Goal: Task Accomplishment & Management: Manage account settings

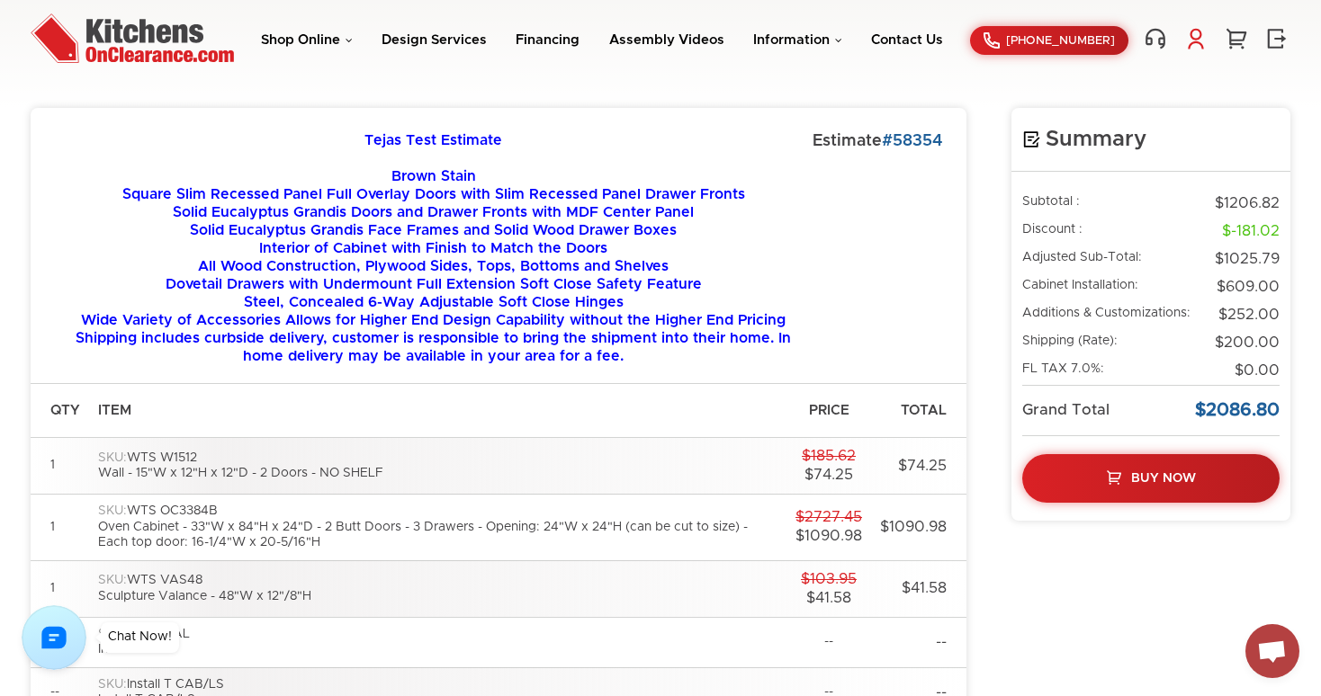
click at [1199, 40] on link at bounding box center [1195, 38] width 27 height 23
click at [1059, 112] on link "My Account" at bounding box center [1101, 114] width 180 height 13
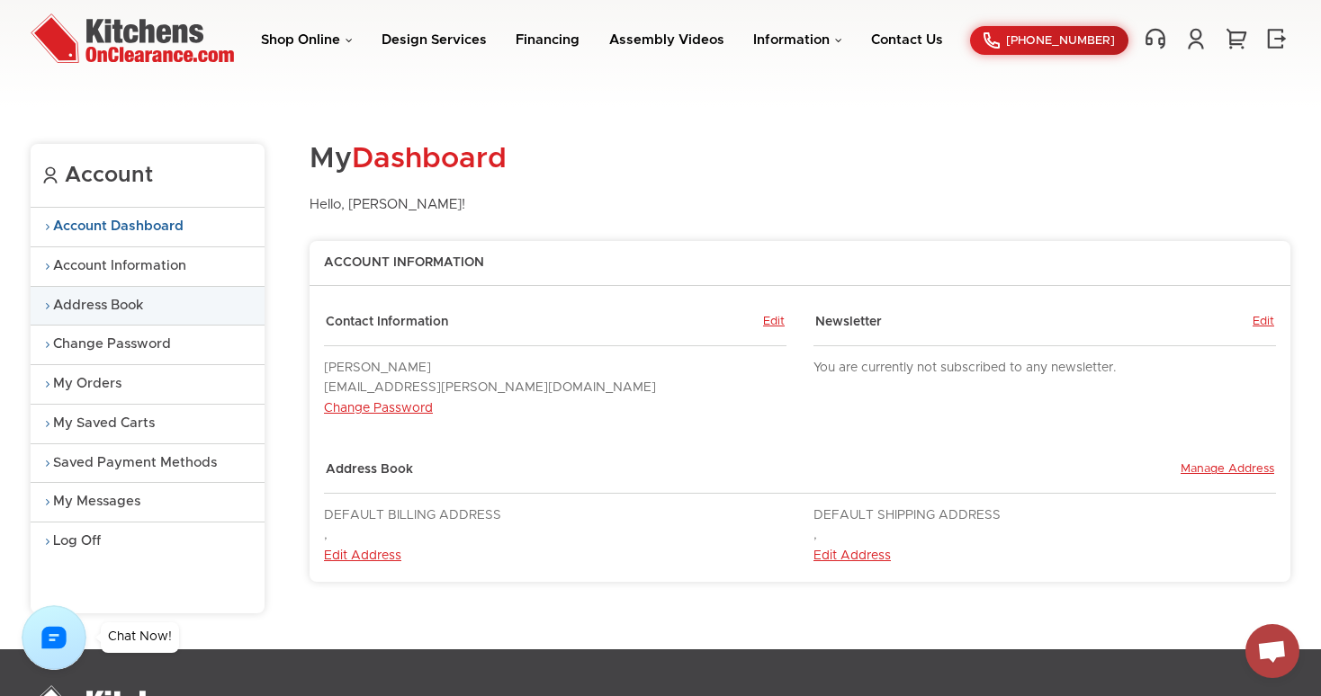
click at [126, 306] on link "Address Book" at bounding box center [148, 306] width 234 height 39
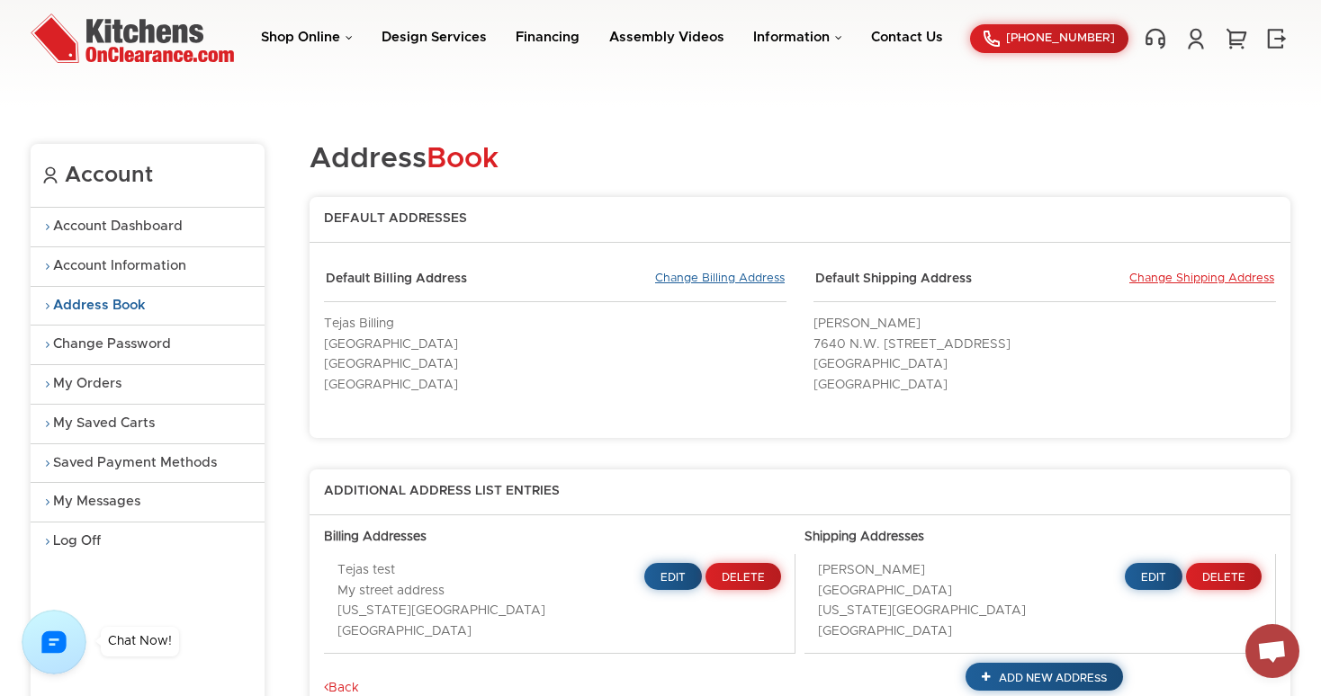
click at [685, 277] on link "Change Billing Address" at bounding box center [720, 280] width 130 height 16
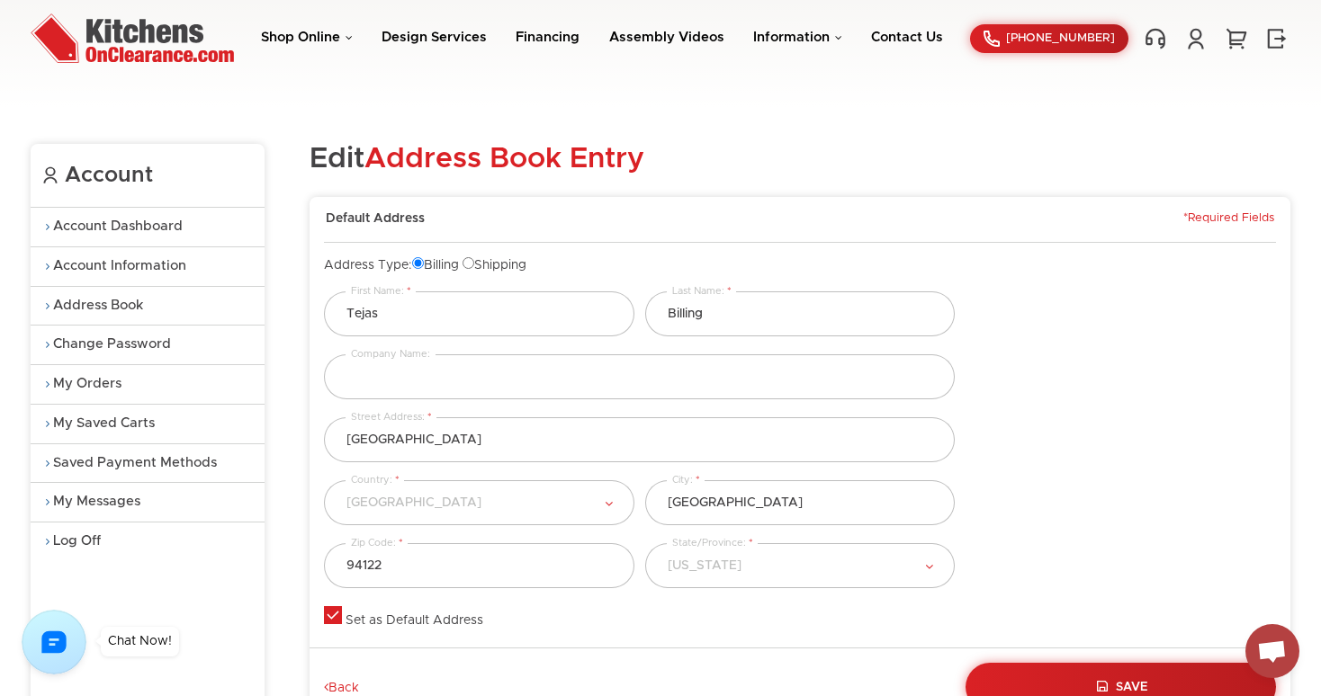
click at [685, 277] on div "Address Type: Billing Shipping" at bounding box center [640, 274] width 642 height 35
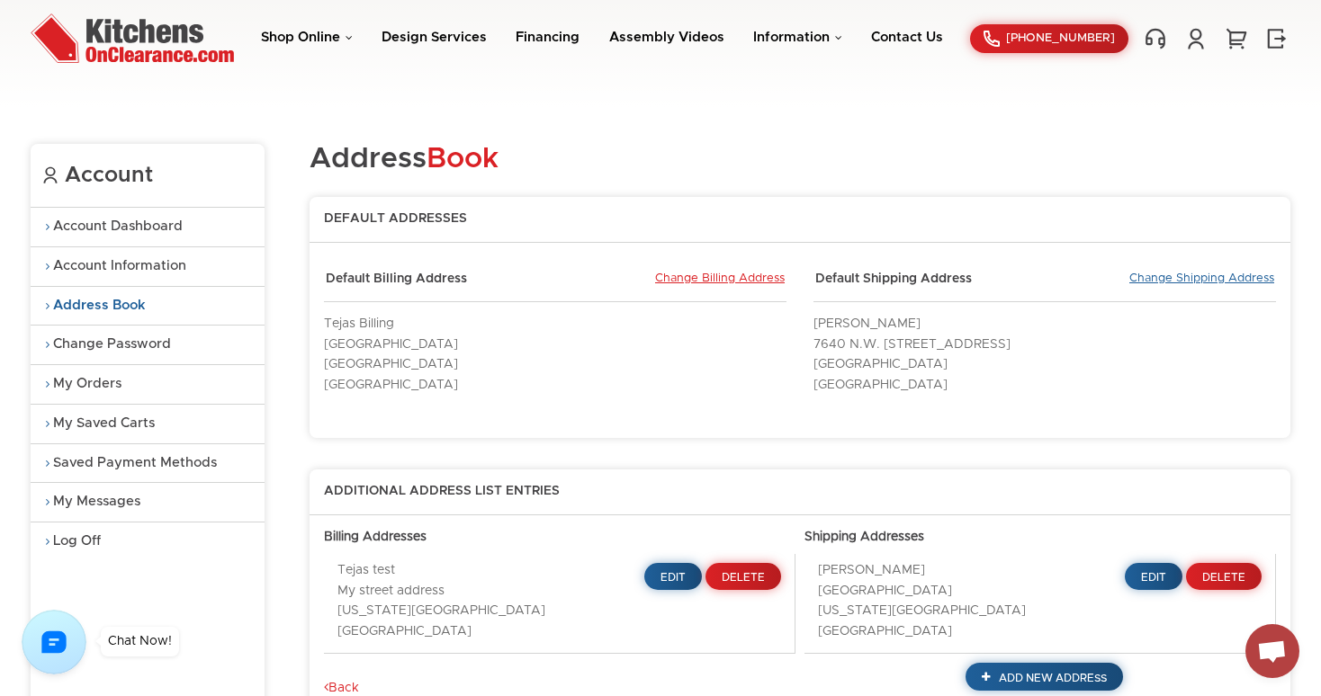
click at [1184, 278] on link "Change Shipping Address" at bounding box center [1201, 280] width 145 height 16
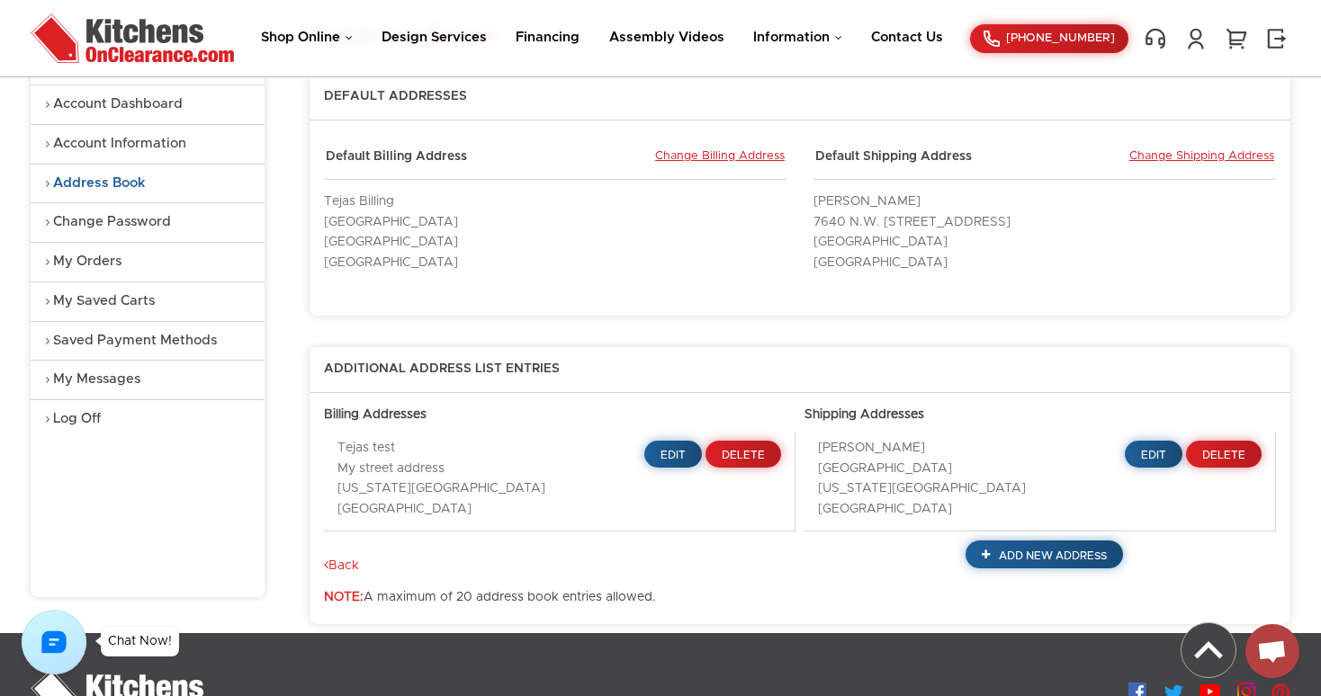
scroll to position [97, 0]
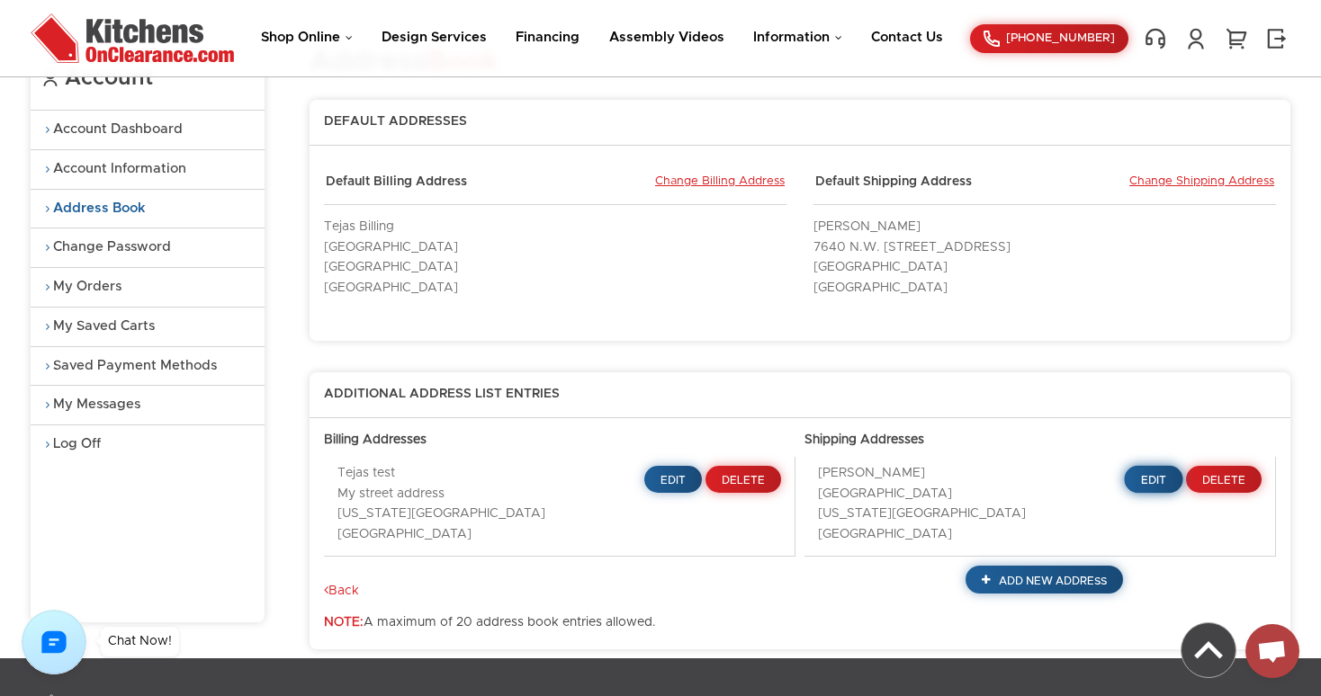
click at [1153, 475] on span "Edit" at bounding box center [1154, 480] width 26 height 11
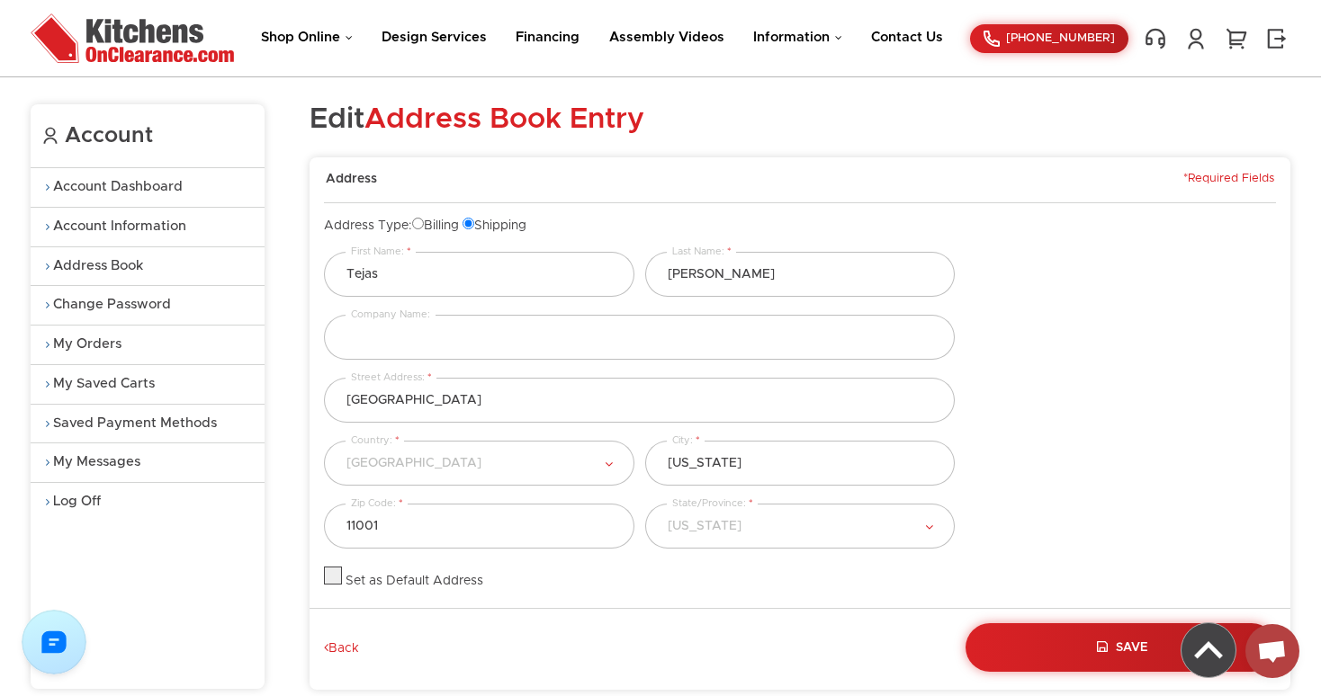
scroll to position [98, 0]
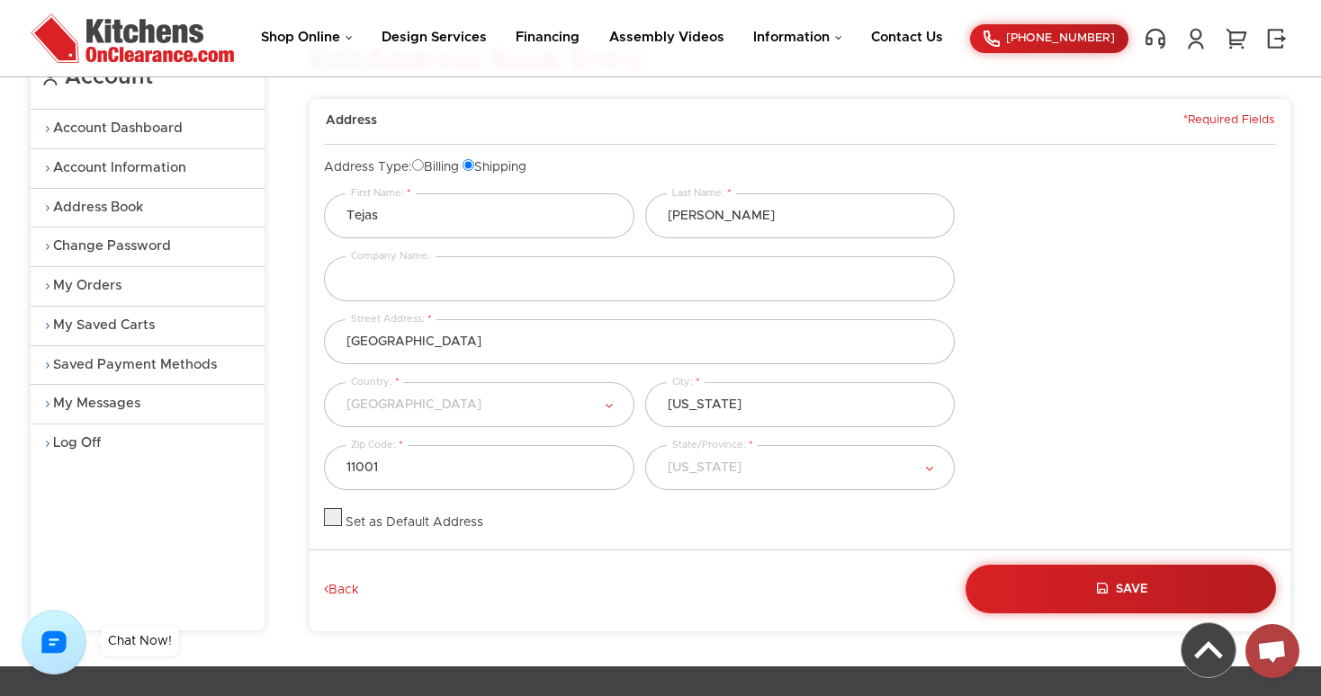
click at [332, 520] on label at bounding box center [333, 523] width 18 height 13
checkbox input "true"
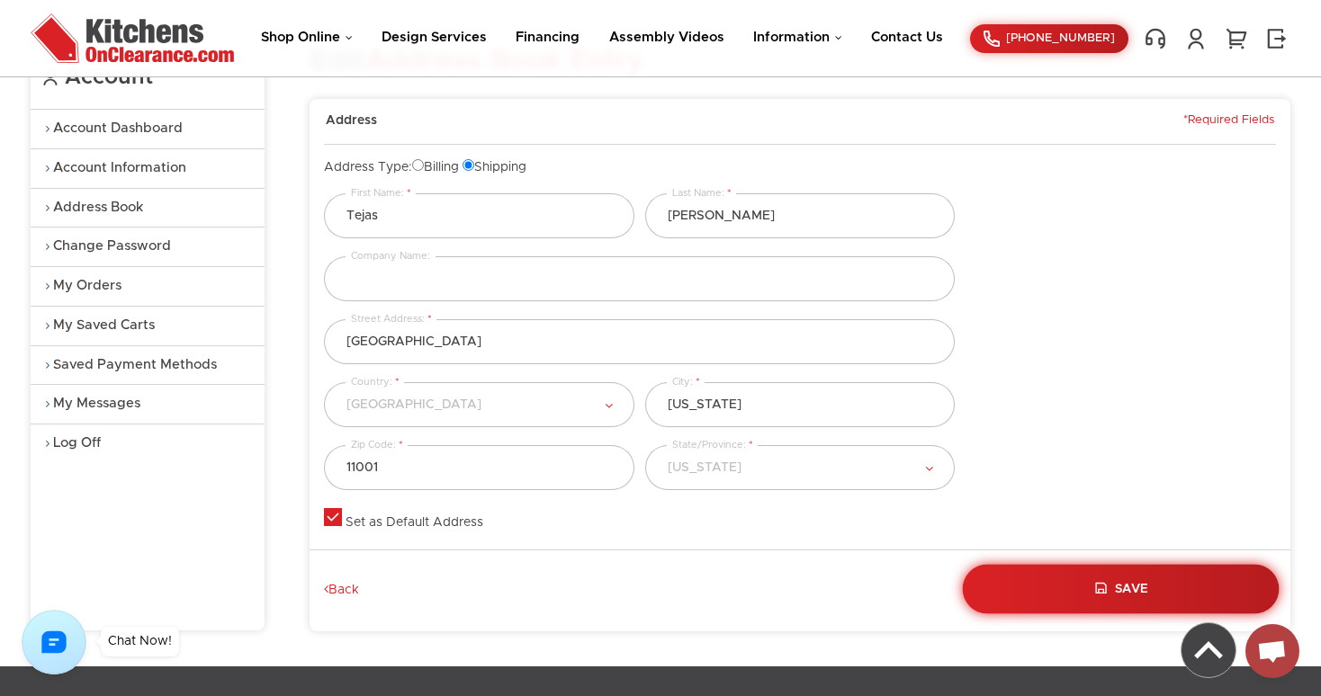
click at [1120, 588] on span "Save" at bounding box center [1132, 589] width 32 height 13
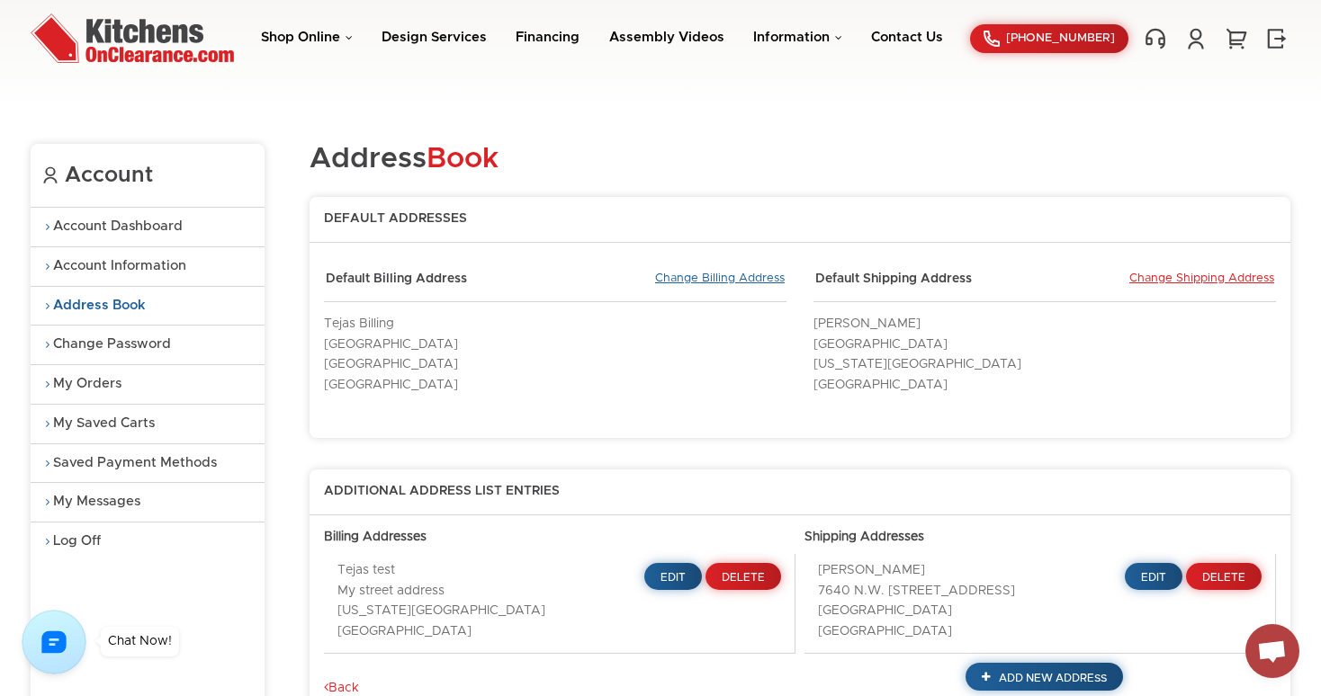
click at [731, 282] on link "Change Billing Address" at bounding box center [720, 280] width 130 height 16
click at [670, 572] on span "Edit" at bounding box center [674, 577] width 26 height 11
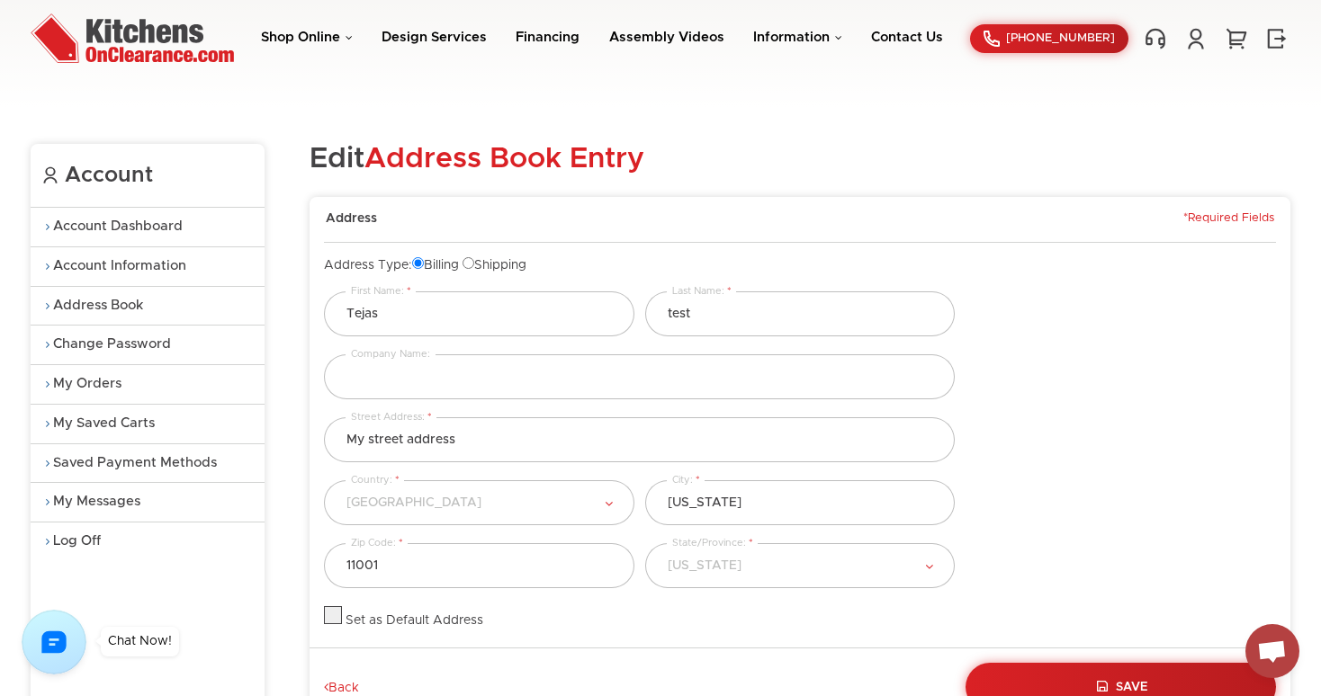
click at [474, 262] on input "Shipping" at bounding box center [469, 263] width 12 height 12
radio input "true"
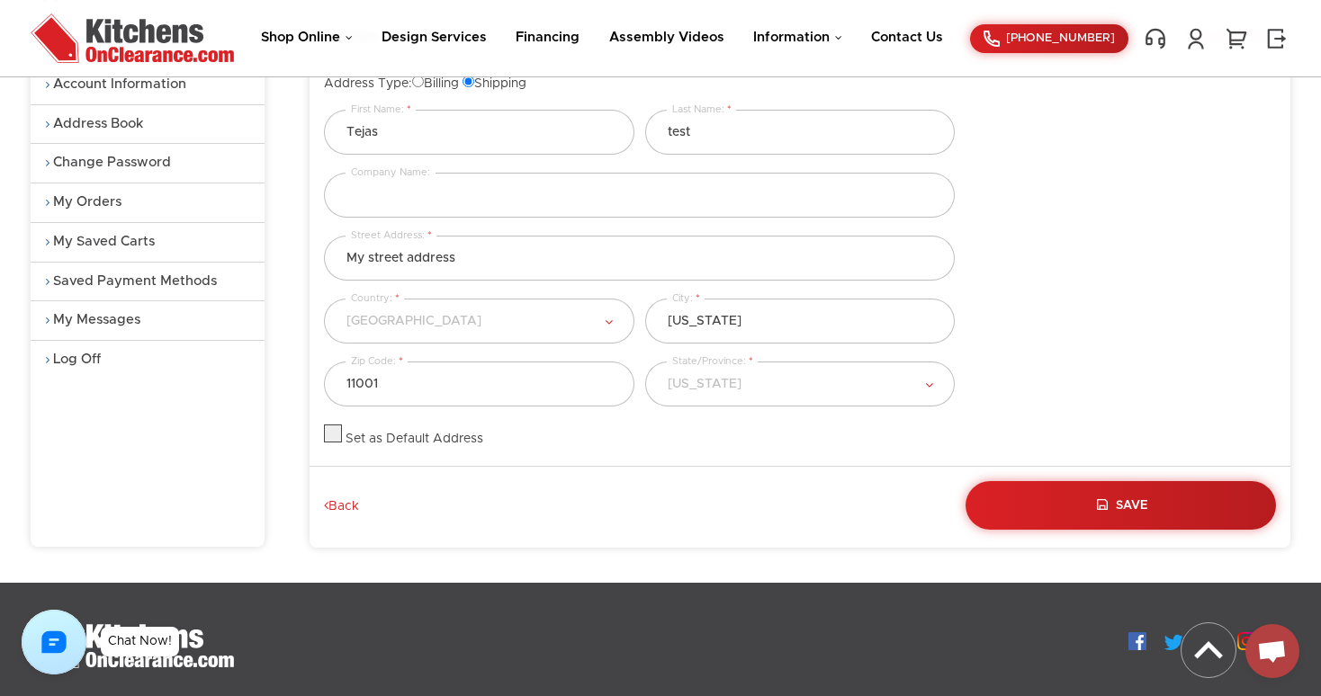
scroll to position [184, 0]
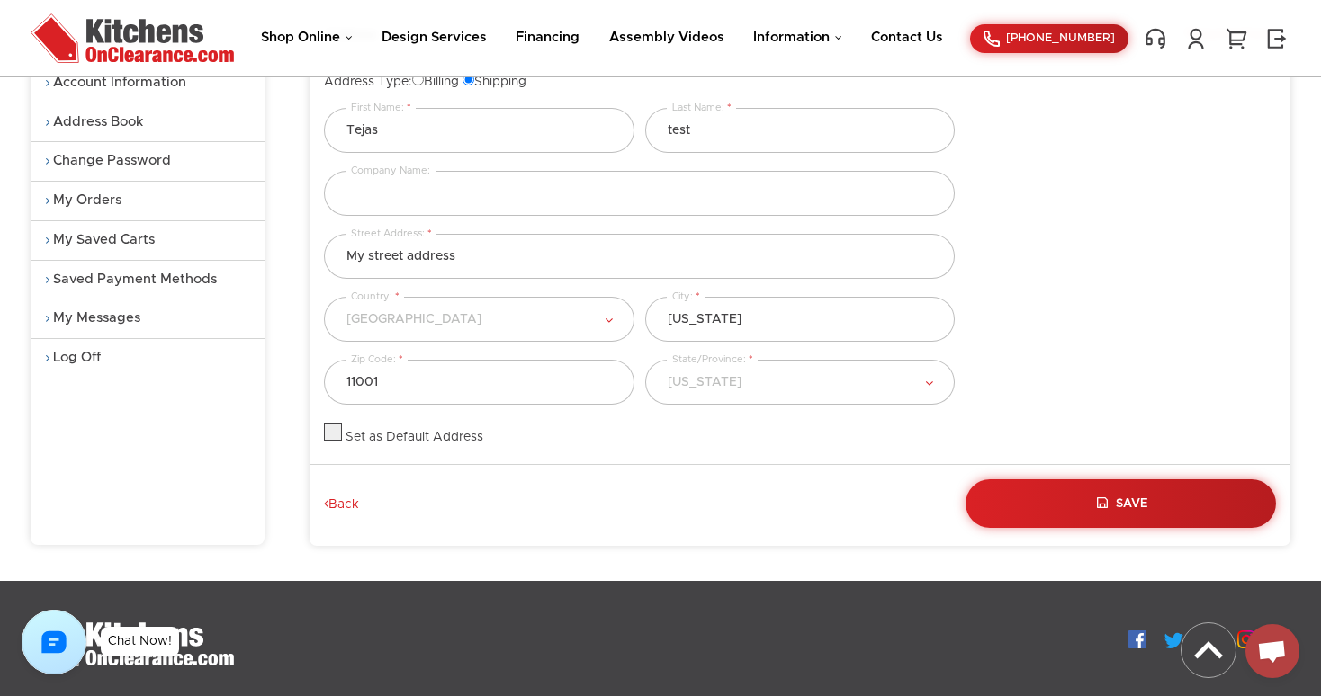
click at [337, 435] on label at bounding box center [333, 437] width 18 height 13
checkbox input "true"
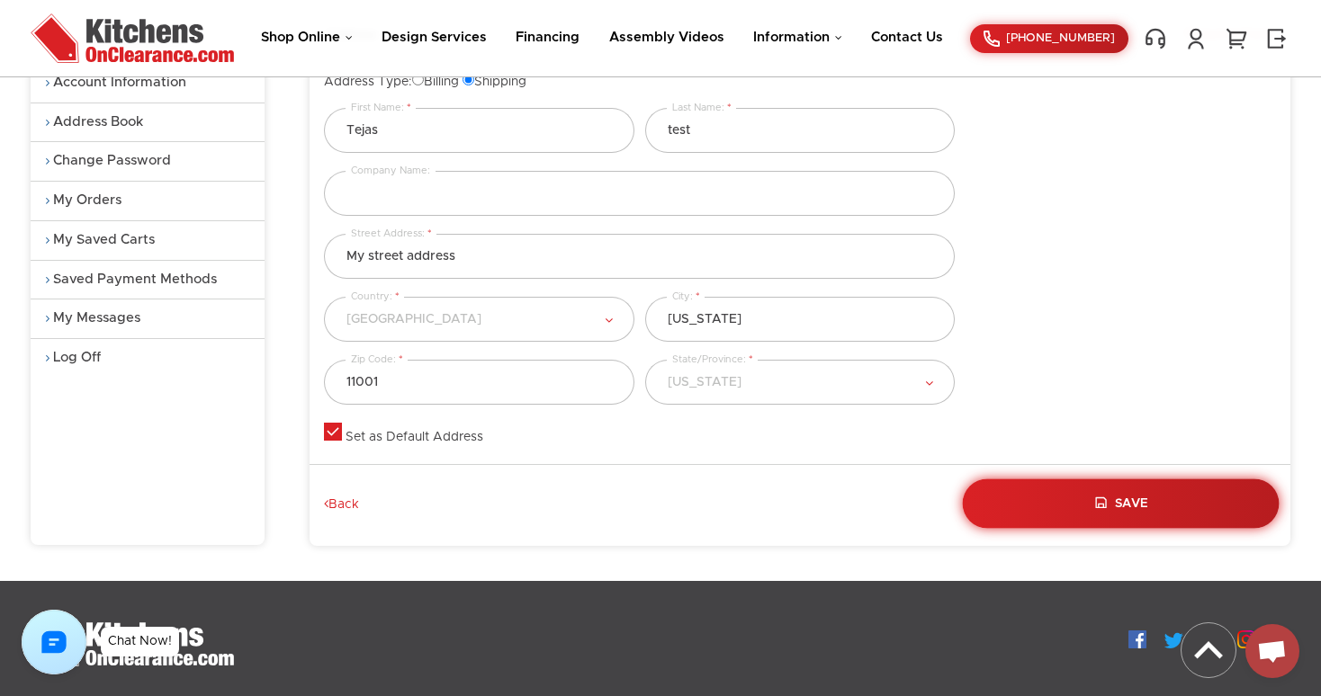
click at [1047, 483] on button "Save" at bounding box center [1121, 503] width 317 height 49
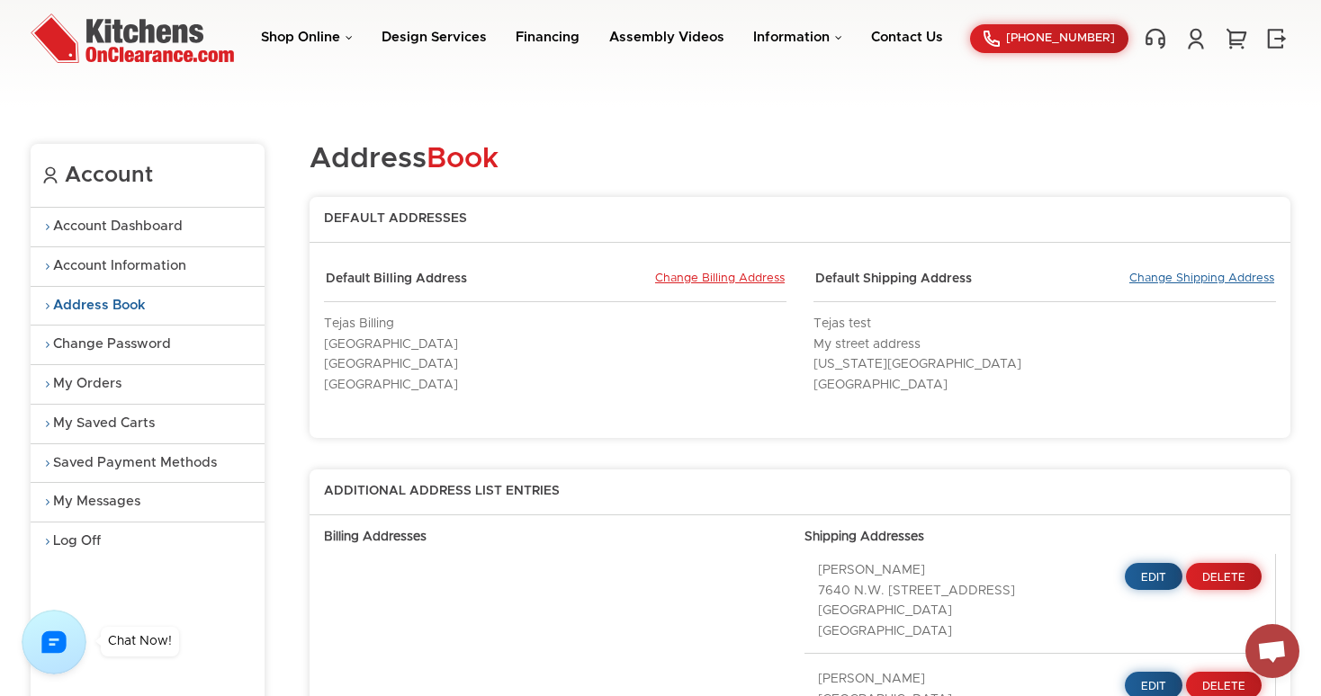
click at [1182, 279] on link "Change Shipping Address" at bounding box center [1201, 280] width 145 height 16
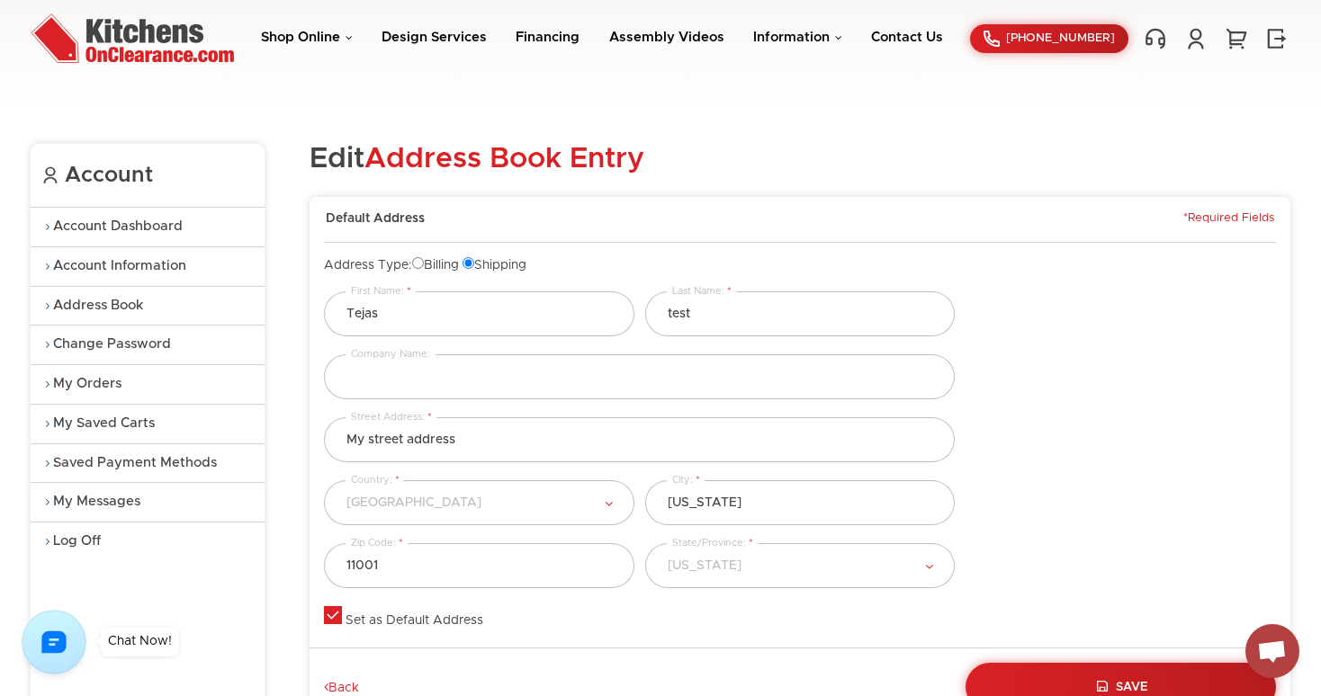
click at [434, 265] on label "Billing" at bounding box center [435, 265] width 47 height 13
click at [424, 265] on input "Billing" at bounding box center [418, 263] width 12 height 12
radio input "true"
click at [1128, 682] on span "Save" at bounding box center [1132, 687] width 32 height 13
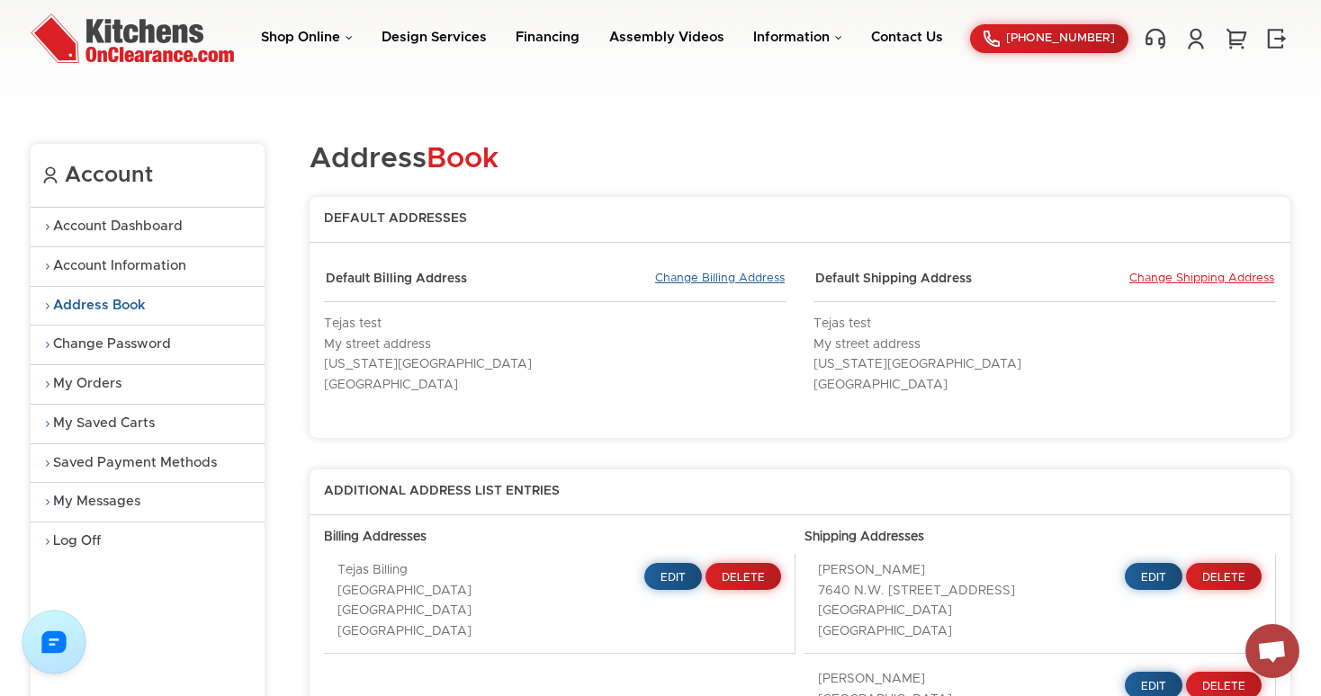
click at [690, 276] on link "Change Billing Address" at bounding box center [720, 280] width 130 height 16
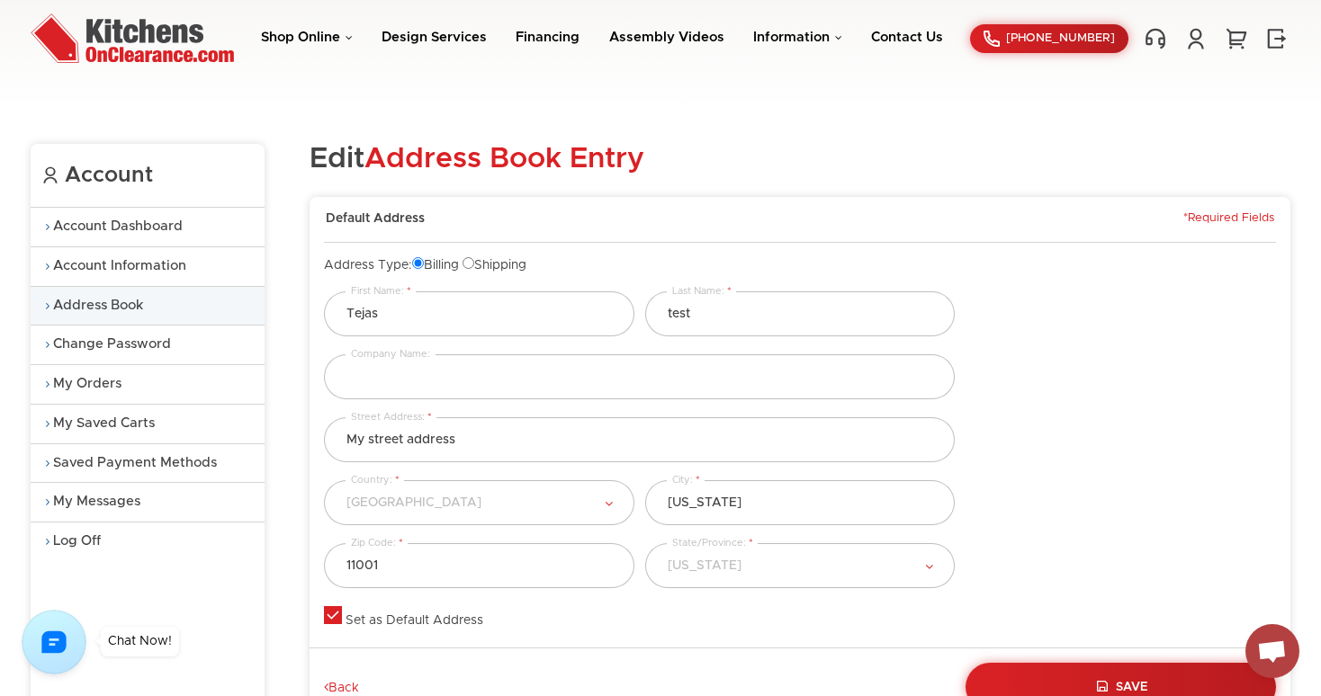
click at [119, 311] on link "Address Book" at bounding box center [148, 306] width 234 height 39
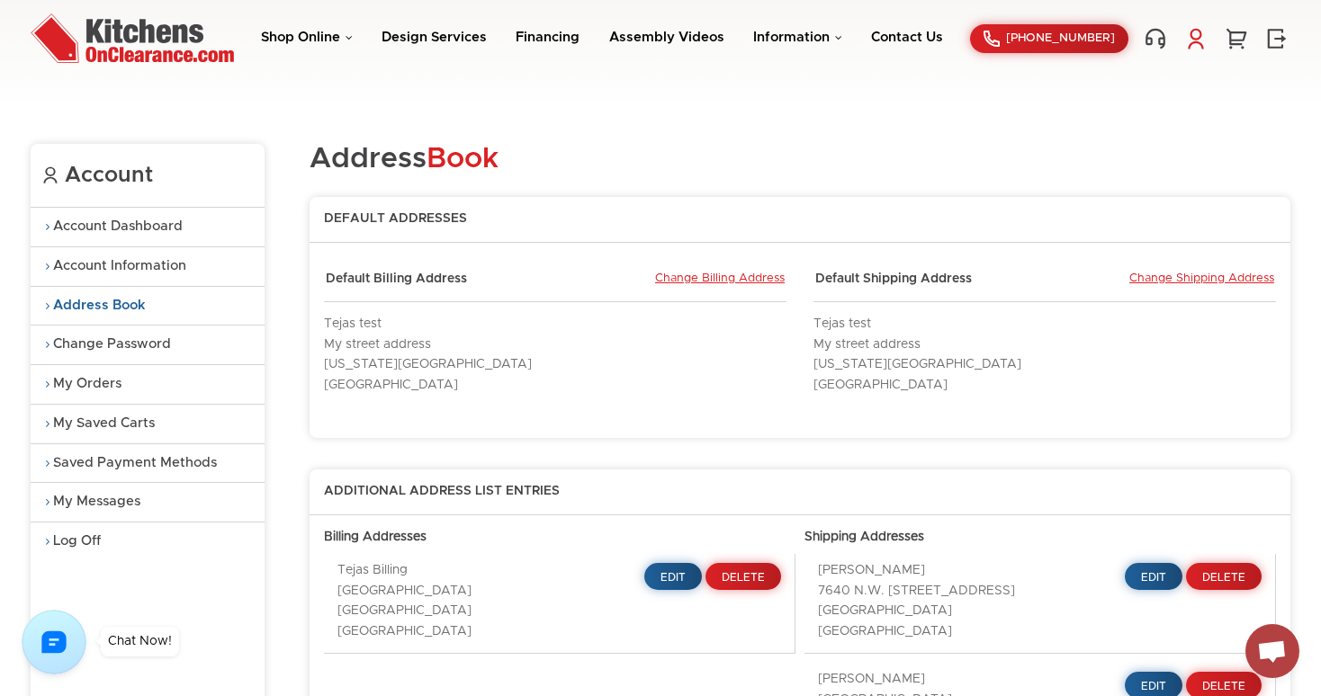
click at [1198, 44] on link at bounding box center [1195, 38] width 27 height 23
click at [1035, 130] on link "Log Off" at bounding box center [1101, 133] width 180 height 13
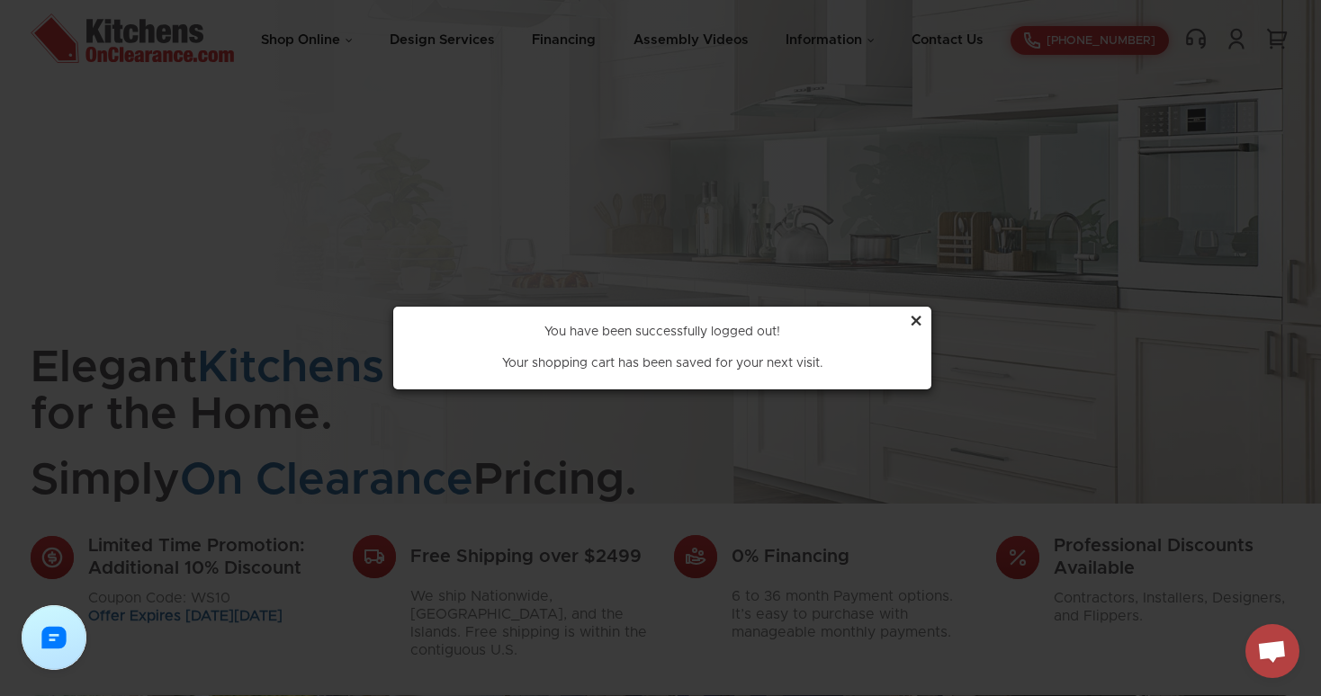
click at [914, 318] on div "×" at bounding box center [916, 323] width 14 height 34
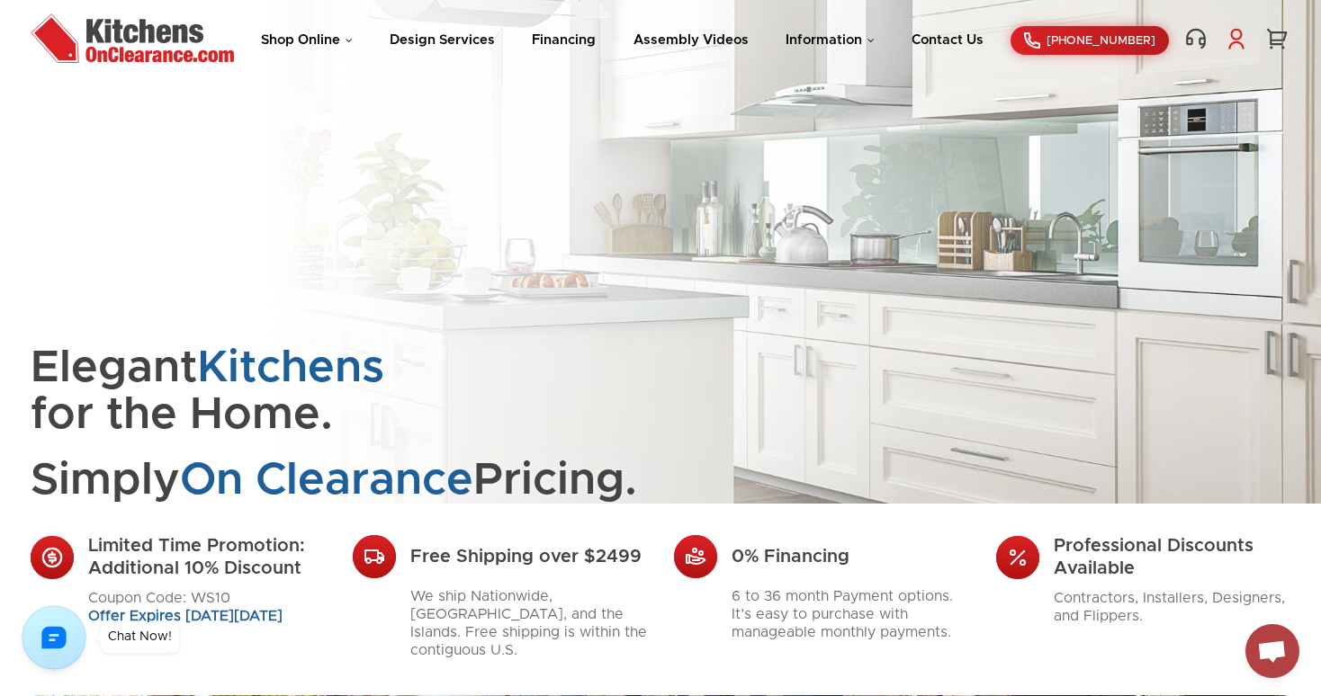
click at [1233, 35] on link at bounding box center [1236, 38] width 27 height 23
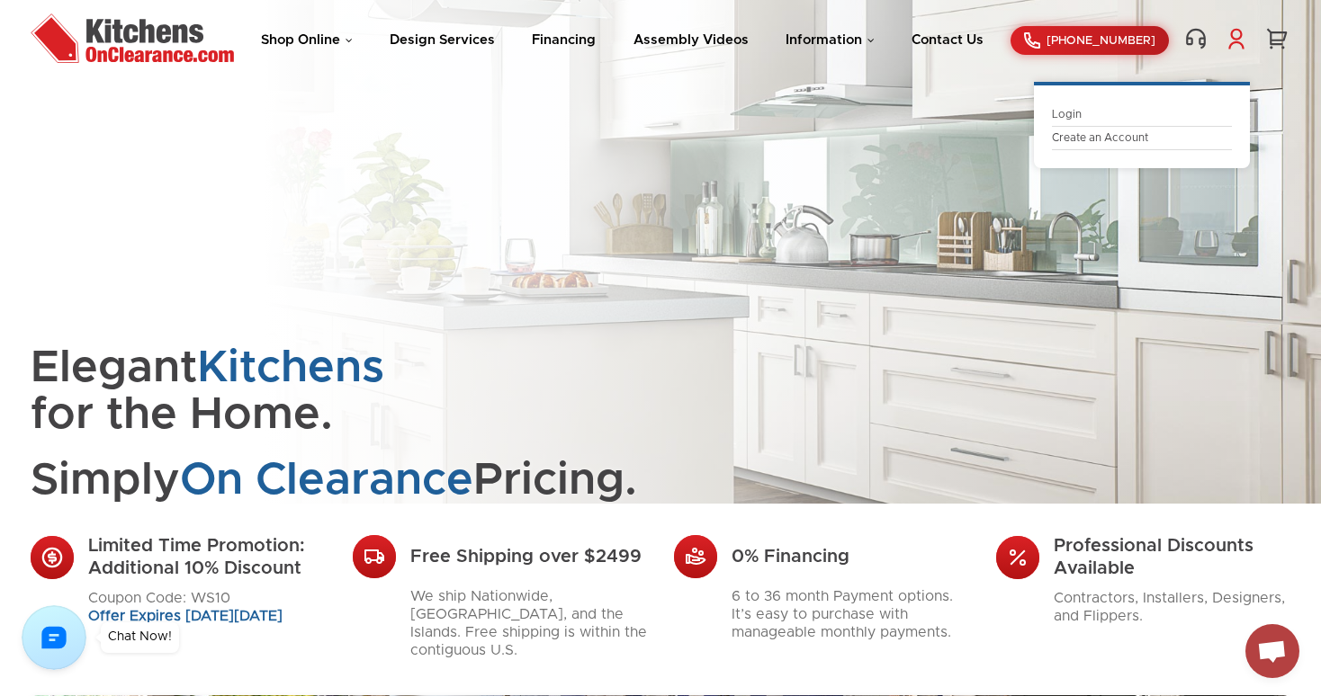
click at [1066, 114] on link "Login" at bounding box center [1142, 114] width 180 height 13
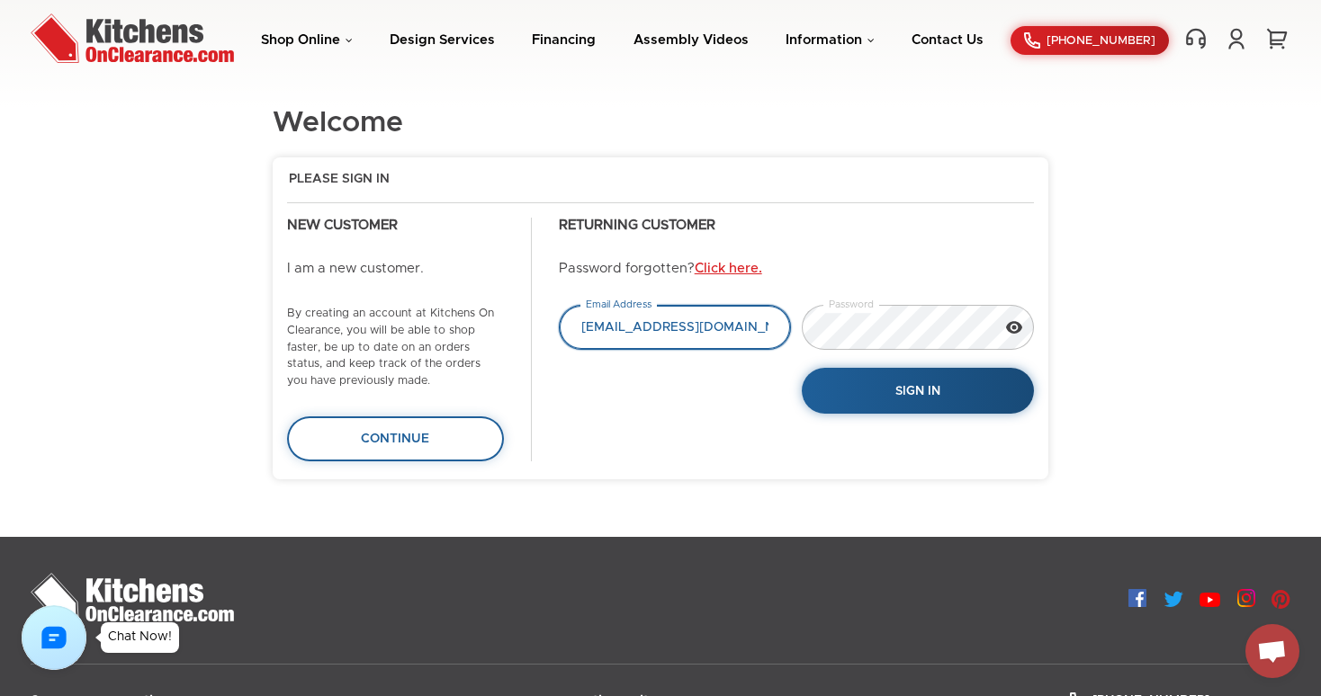
drag, startPoint x: 713, startPoint y: 332, endPoint x: 539, endPoint y: 311, distance: 174.9
click at [539, 311] on div "Returning Customer Password forgotten? Click here. tpopack@gmail.com Email Addr…" at bounding box center [790, 316] width 516 height 196
paste input "ejas.hapani"
type input "tejas.hapani@gmail.com"
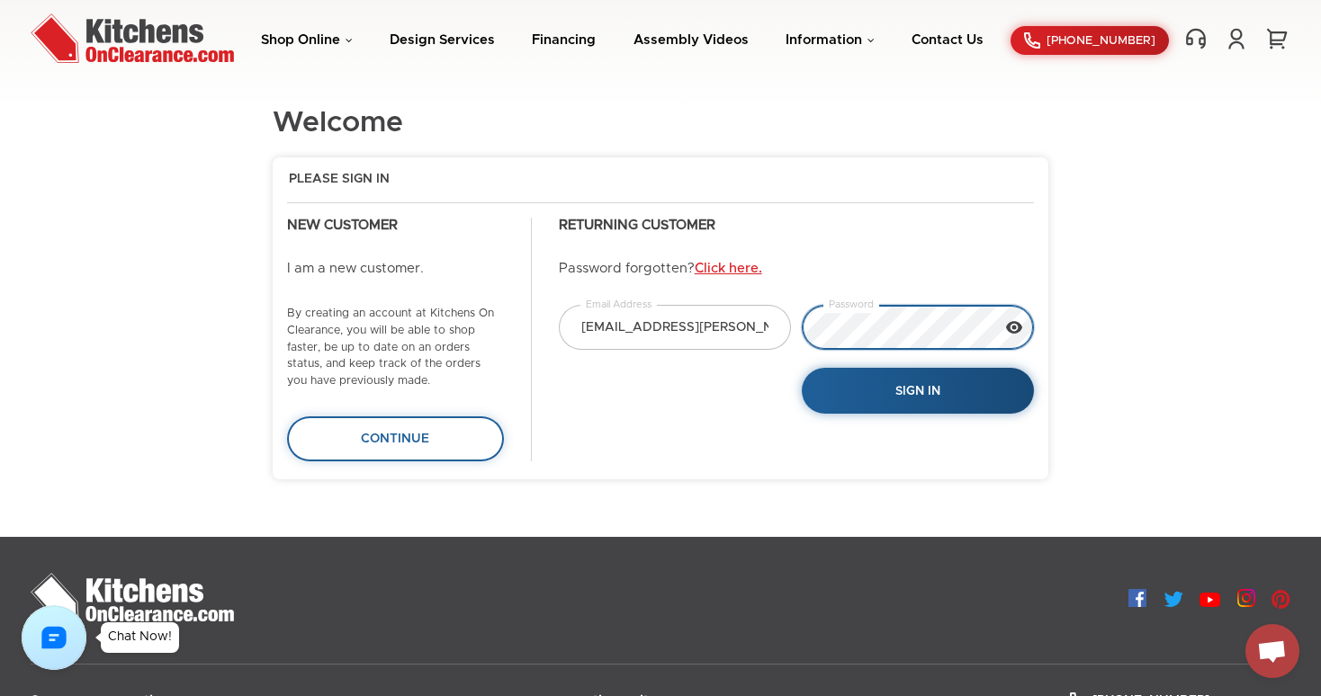
click at [756, 315] on div "tejas.hapani@gmail.com Email Address Password Sign In" at bounding box center [796, 359] width 486 height 109
click at [1015, 328] on icon at bounding box center [1013, 328] width 4 height 4
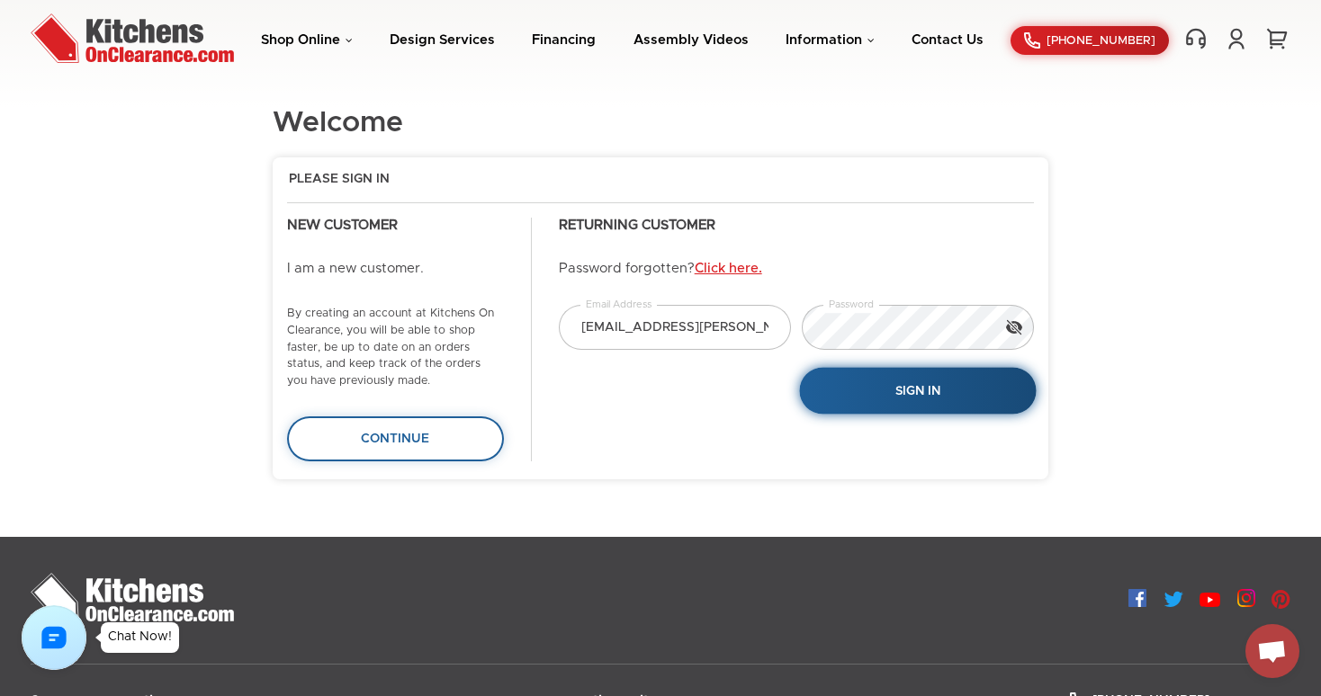
click at [941, 378] on button "Sign In" at bounding box center [917, 391] width 237 height 47
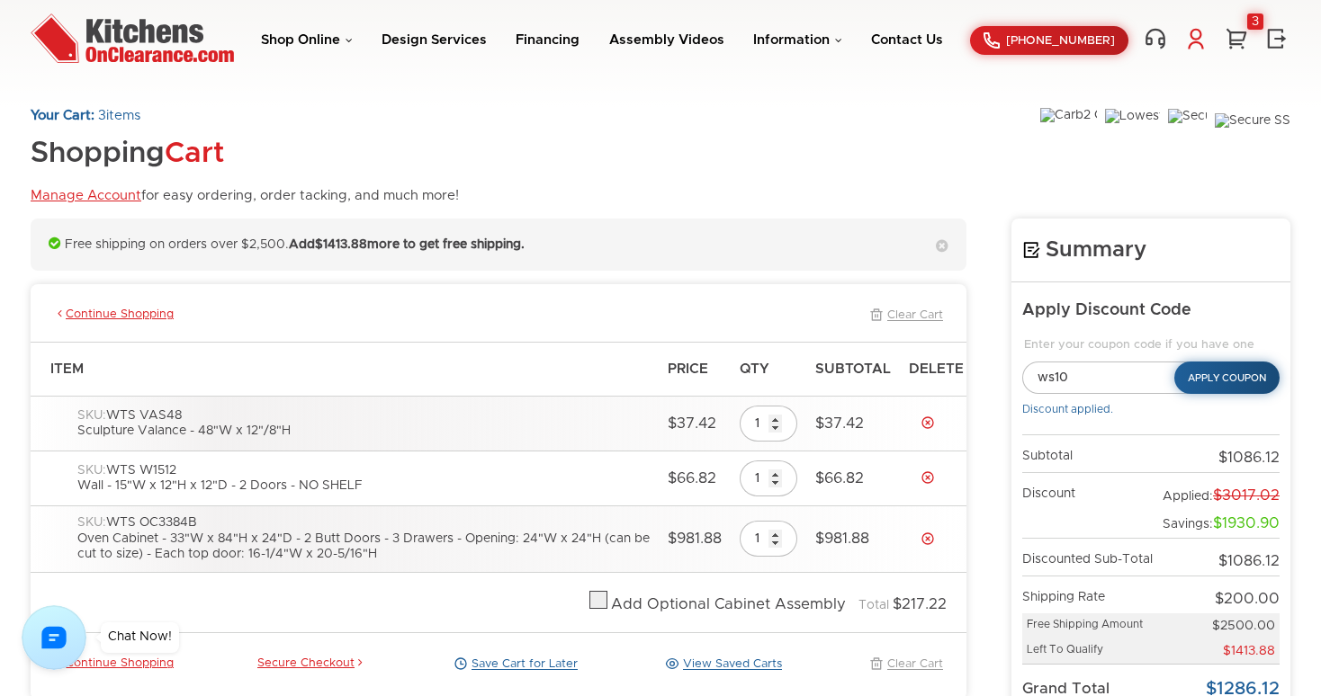
click at [1190, 32] on link at bounding box center [1195, 38] width 27 height 23
click at [1056, 111] on link "My Account" at bounding box center [1101, 114] width 180 height 13
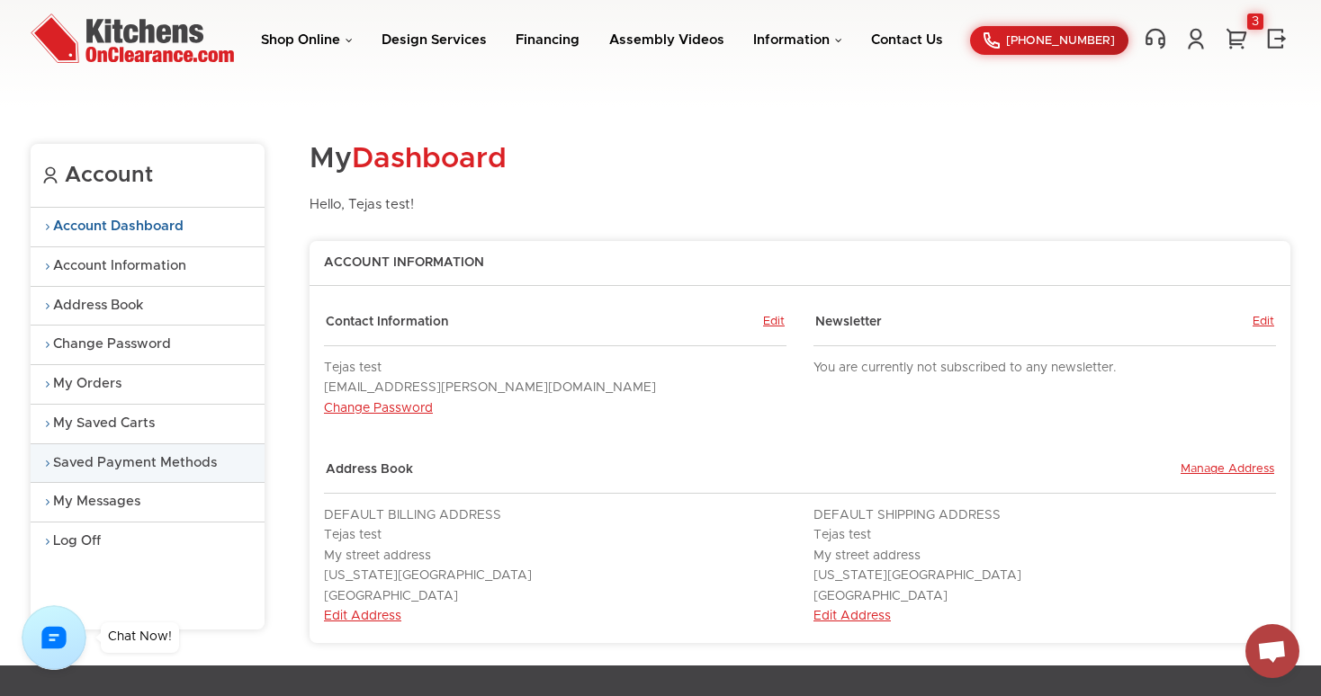
click at [168, 457] on link "Saved Payment Methods" at bounding box center [148, 464] width 234 height 39
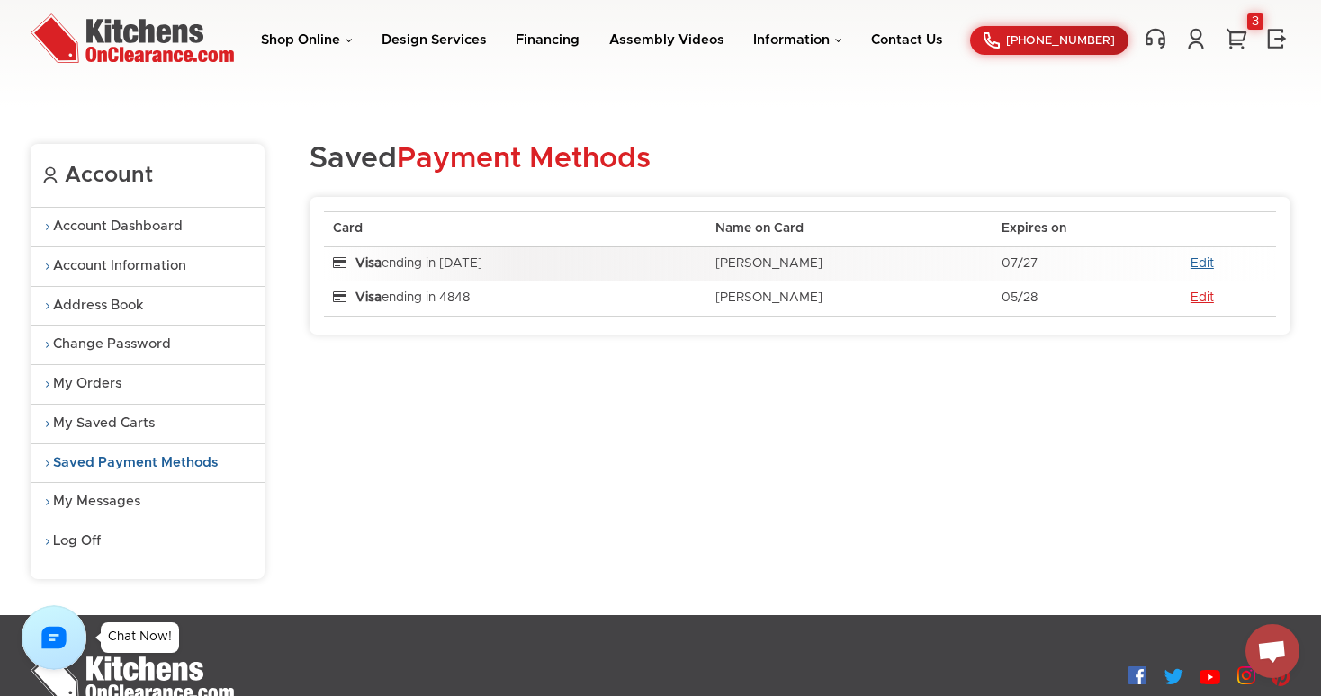
click at [1192, 258] on link "Edit" at bounding box center [1202, 263] width 23 height 13
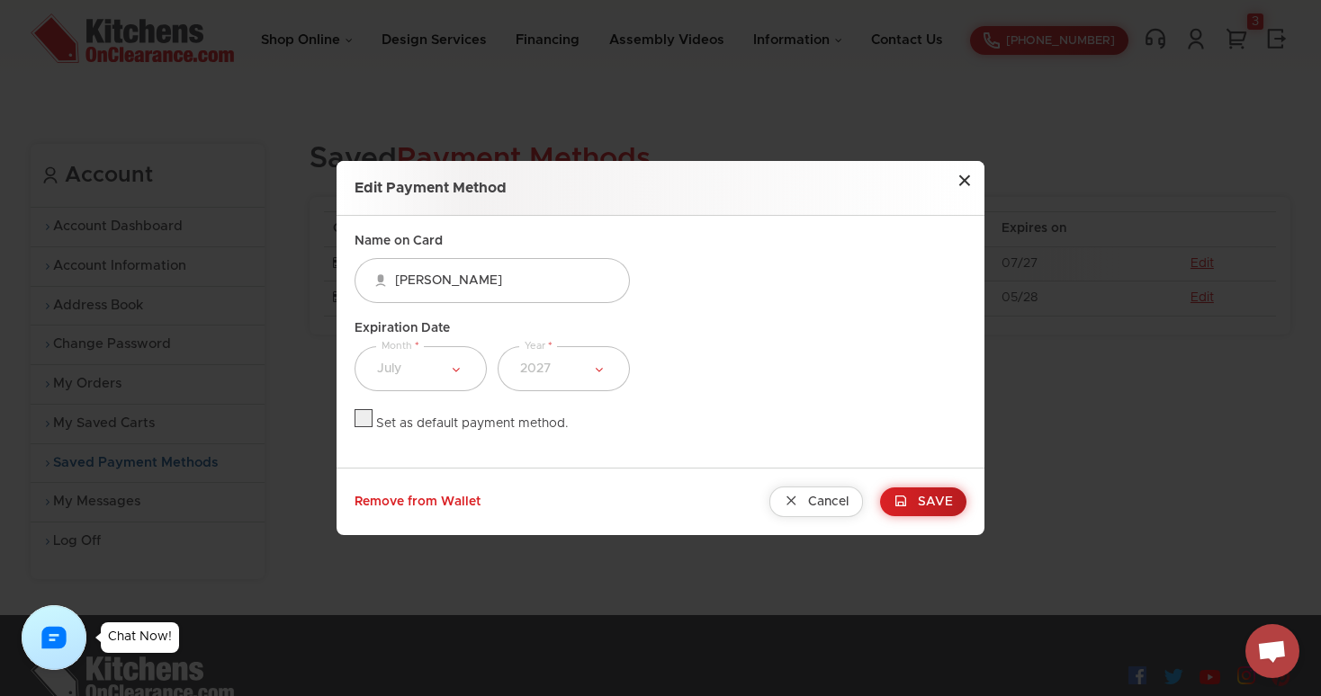
click at [966, 181] on button "×" at bounding box center [965, 181] width 40 height 40
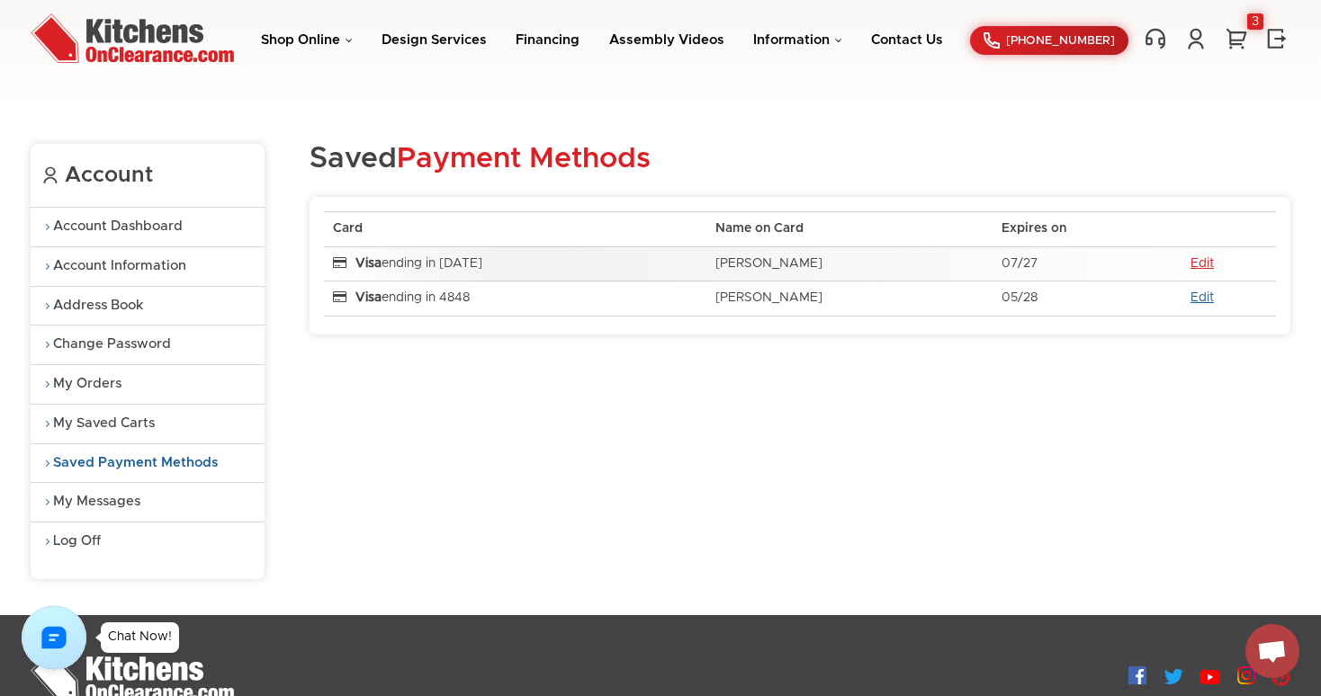
click at [1200, 292] on link "Edit" at bounding box center [1202, 298] width 23 height 13
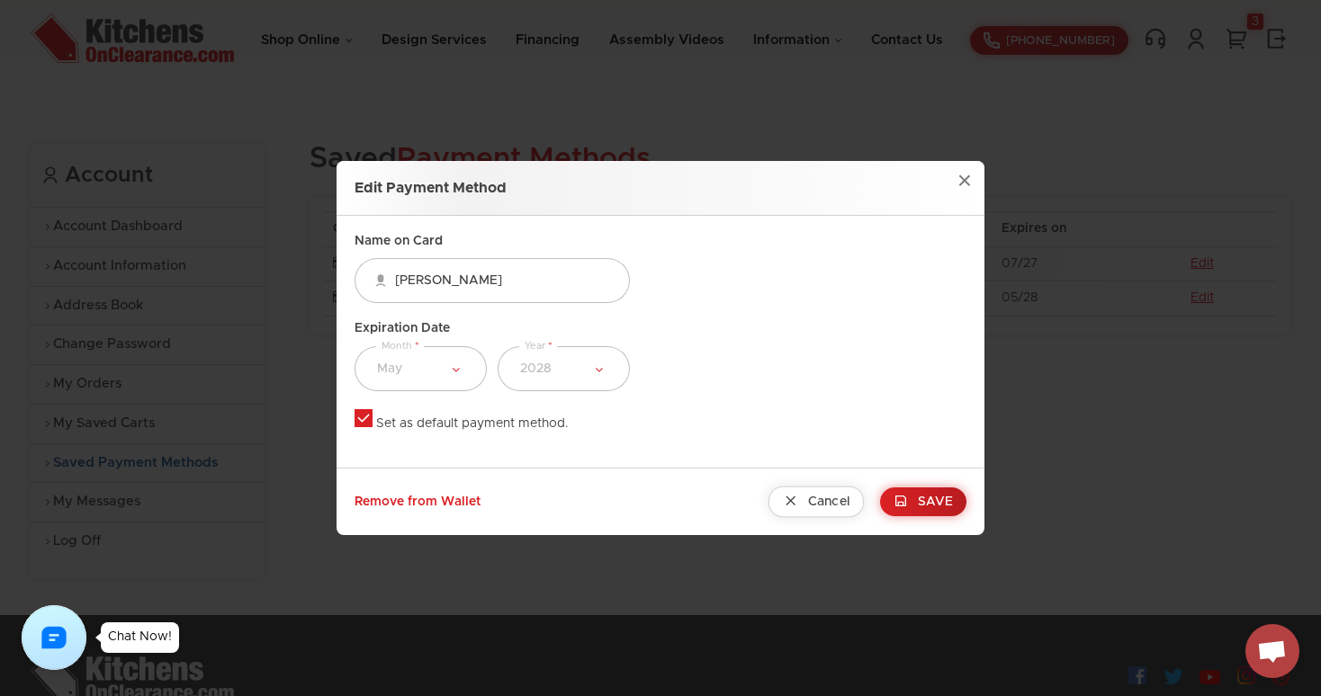
click at [838, 510] on link "Cancel" at bounding box center [815, 502] width 95 height 31
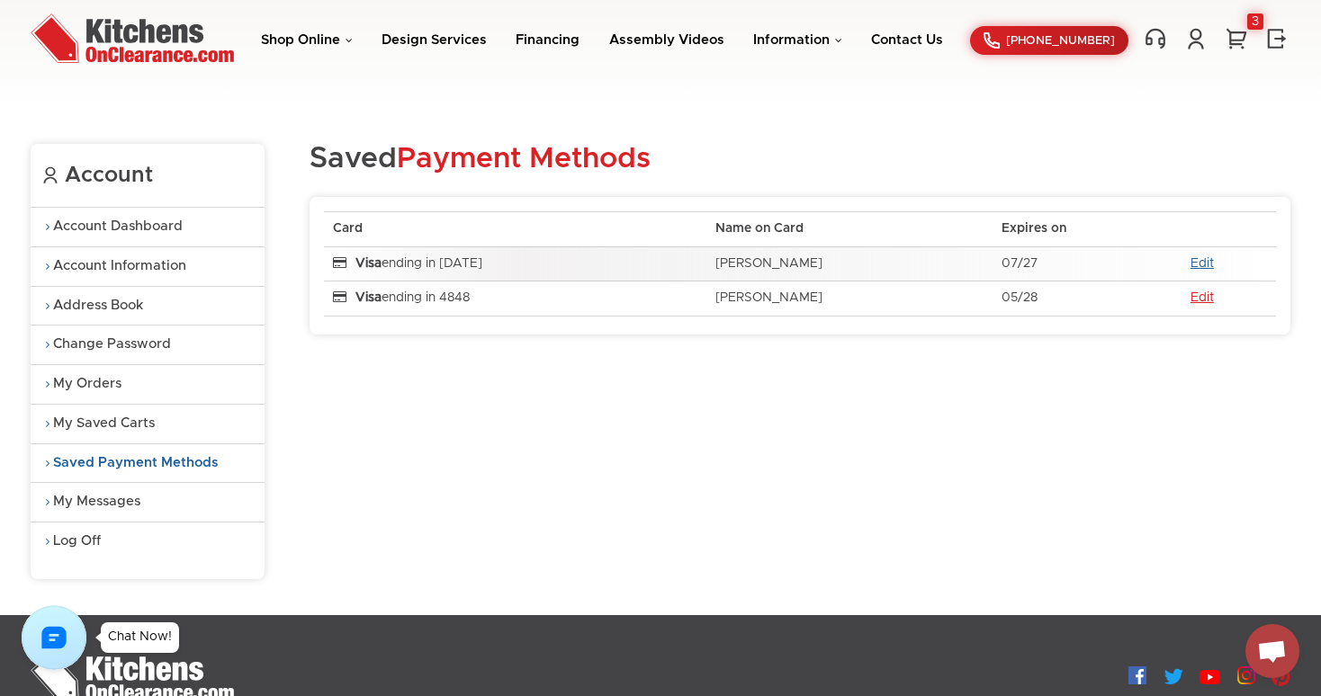
click at [1194, 262] on link "Edit" at bounding box center [1202, 263] width 23 height 13
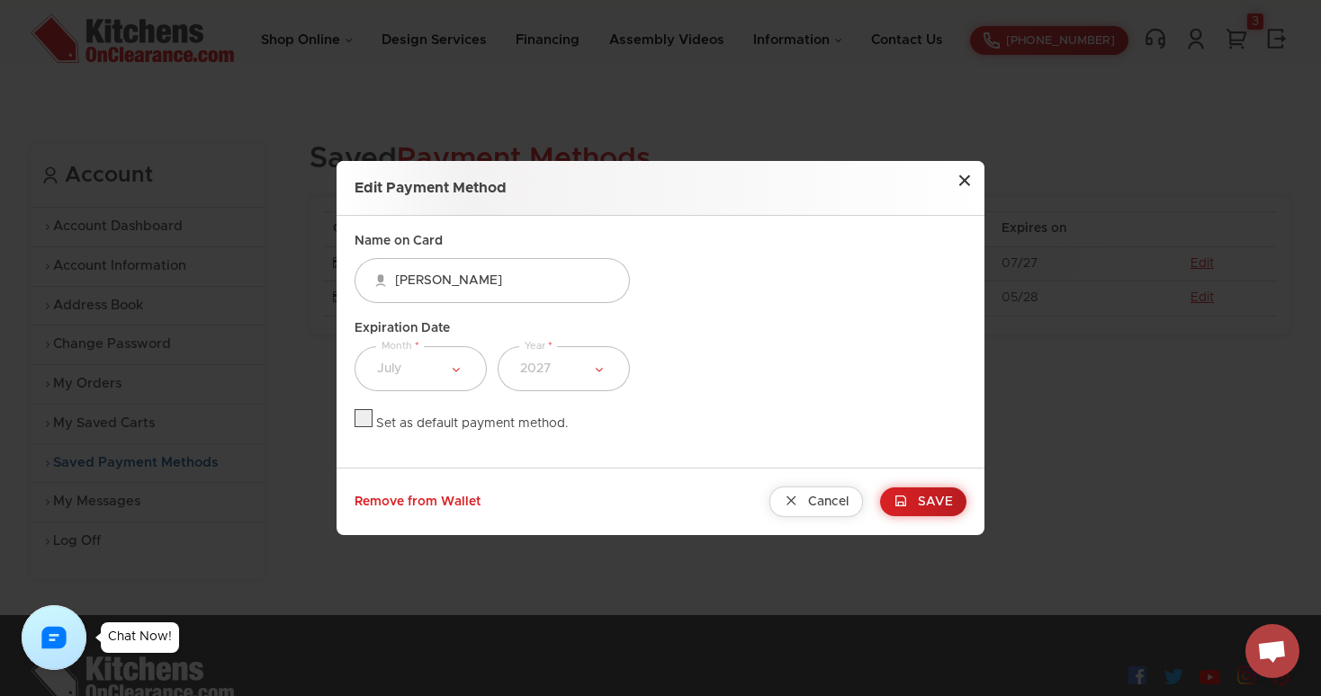
click at [963, 183] on button "×" at bounding box center [965, 181] width 40 height 40
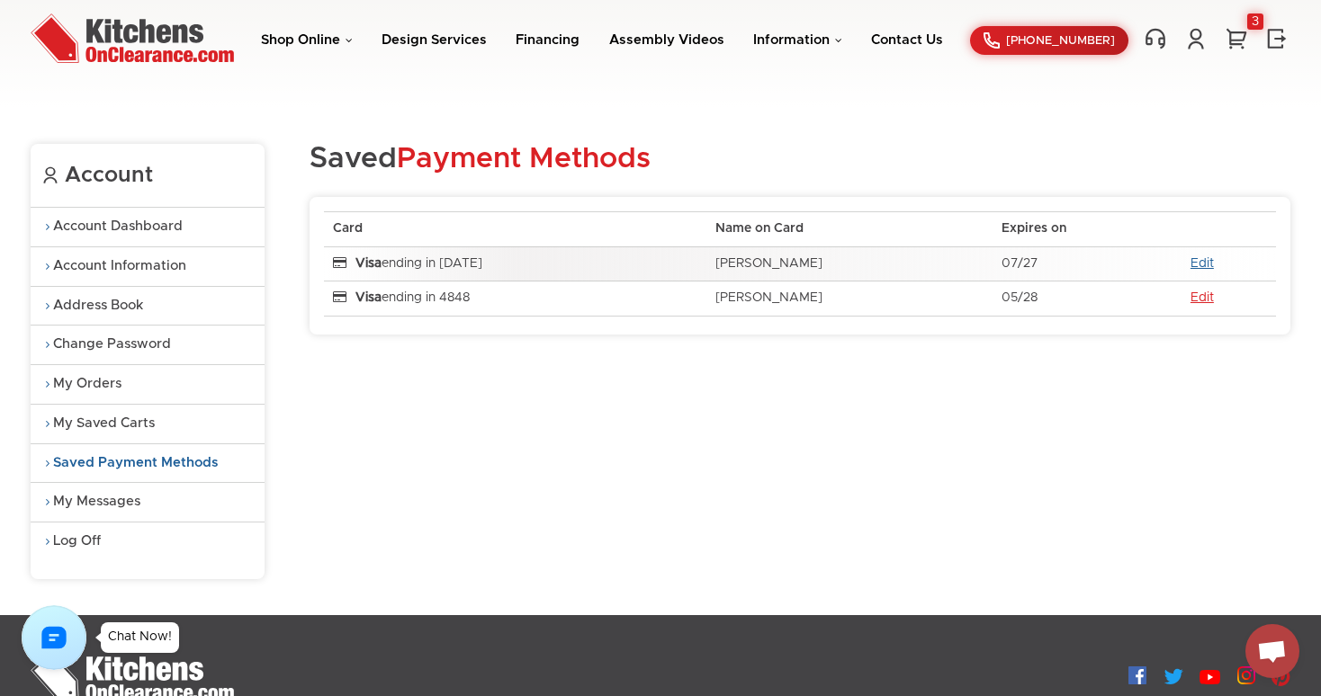
click at [1198, 264] on link "Edit" at bounding box center [1202, 263] width 23 height 13
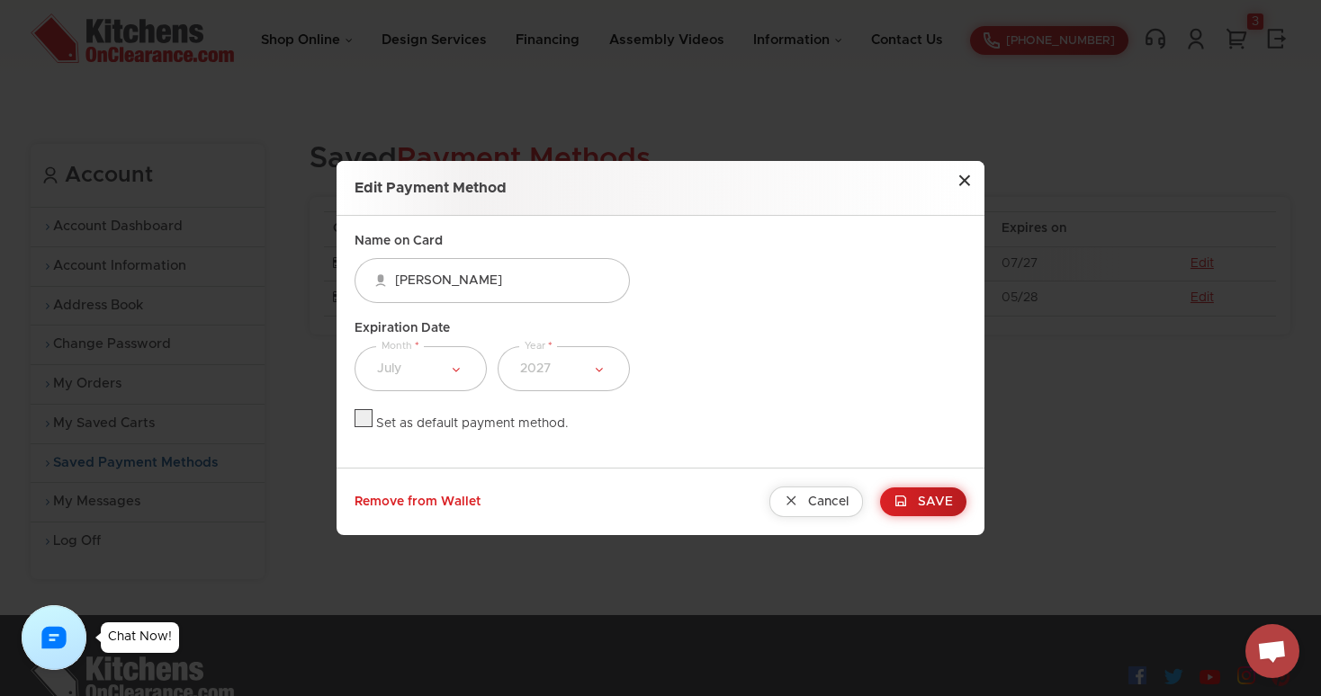
click at [963, 179] on button "×" at bounding box center [965, 181] width 40 height 40
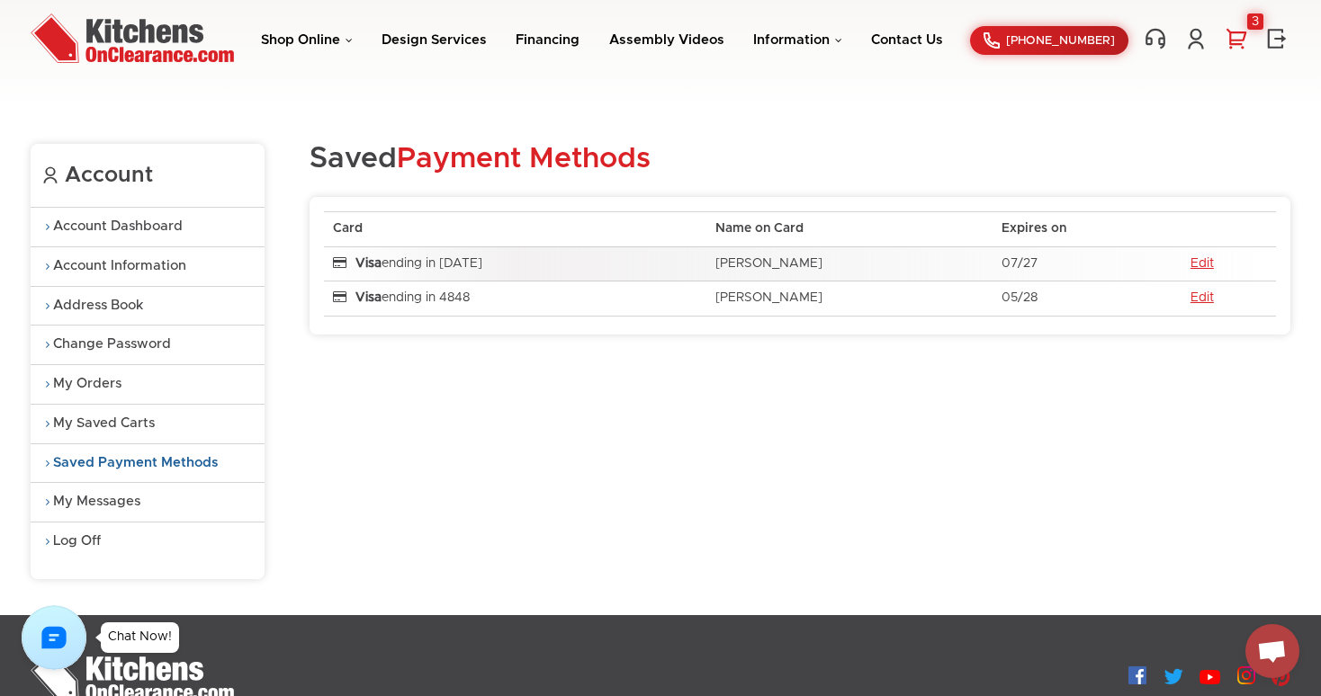
click at [1236, 36] on link "3" at bounding box center [1236, 38] width 27 height 23
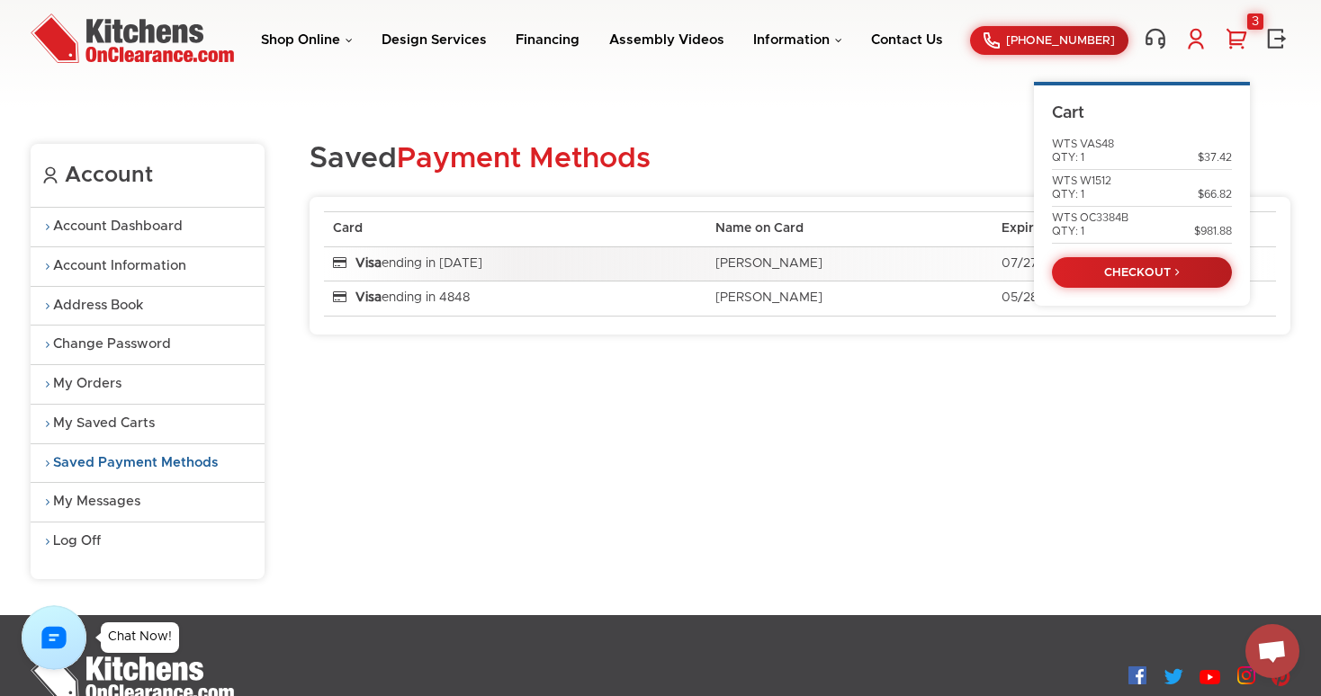
click at [1192, 49] on link at bounding box center [1195, 38] width 27 height 23
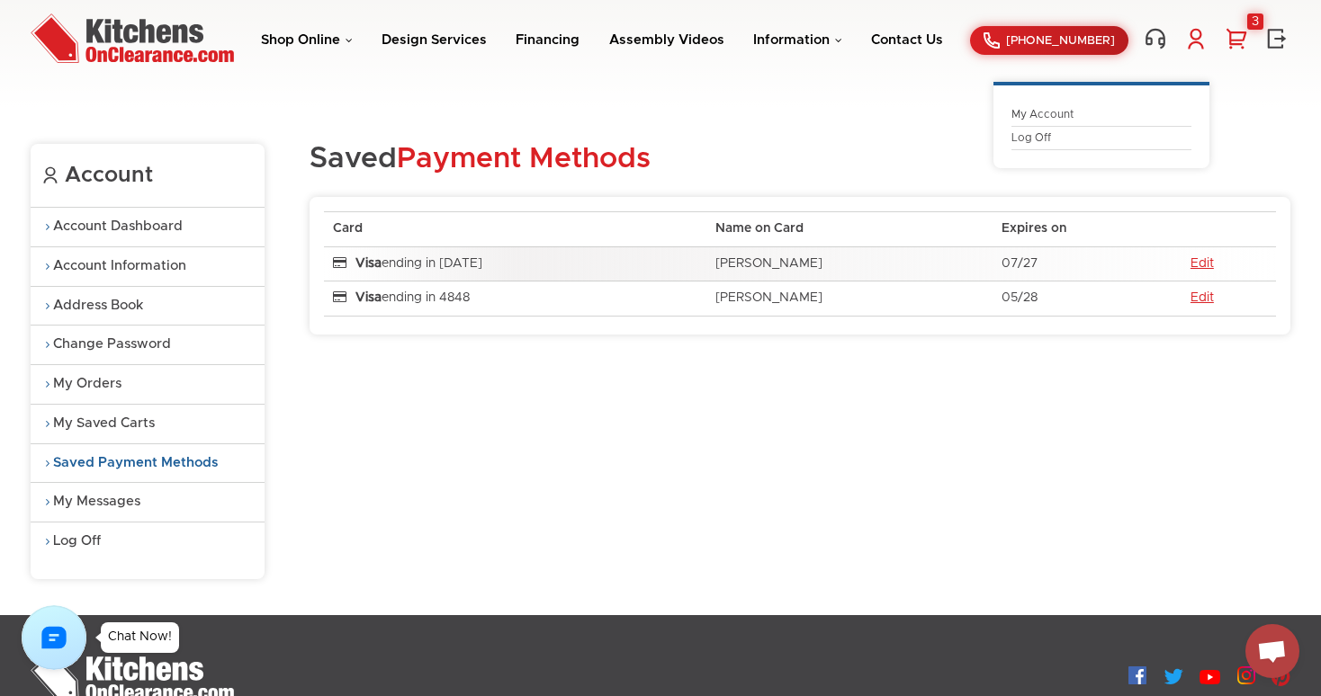
click at [1038, 140] on link "Log Off" at bounding box center [1101, 137] width 180 height 13
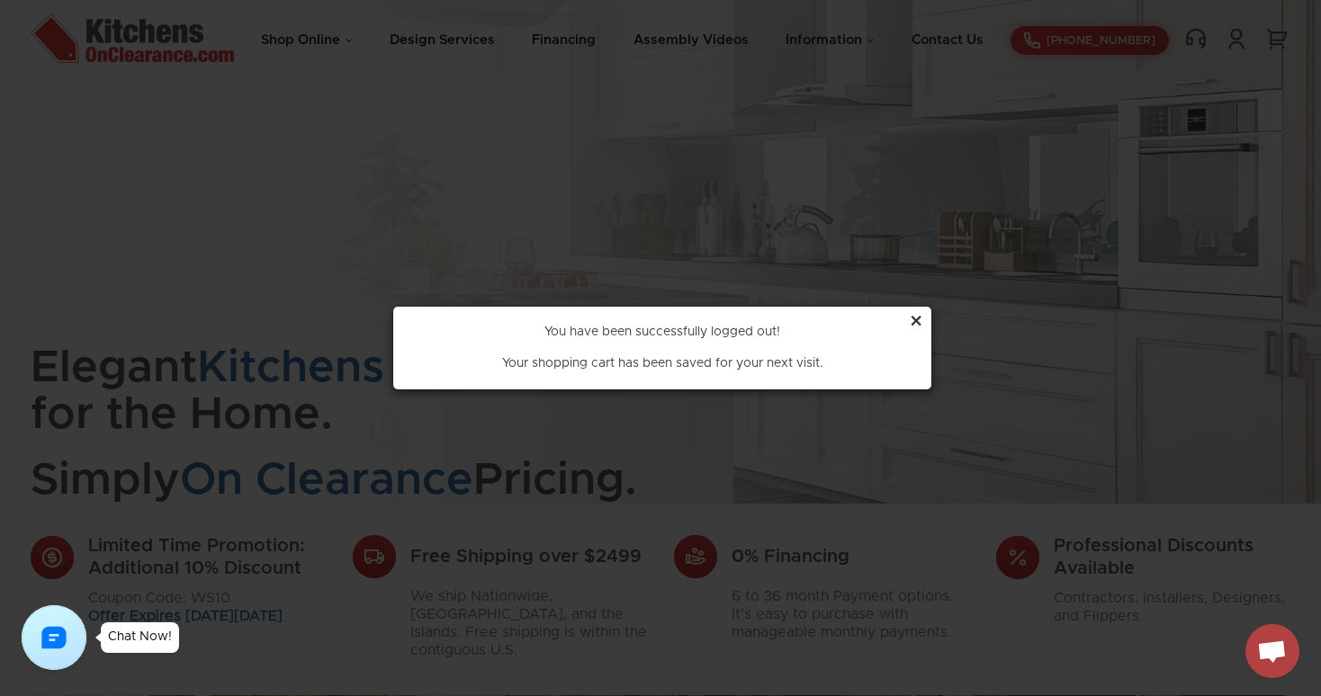
click at [917, 318] on div "×" at bounding box center [916, 323] width 14 height 34
